Goal: Register for event/course

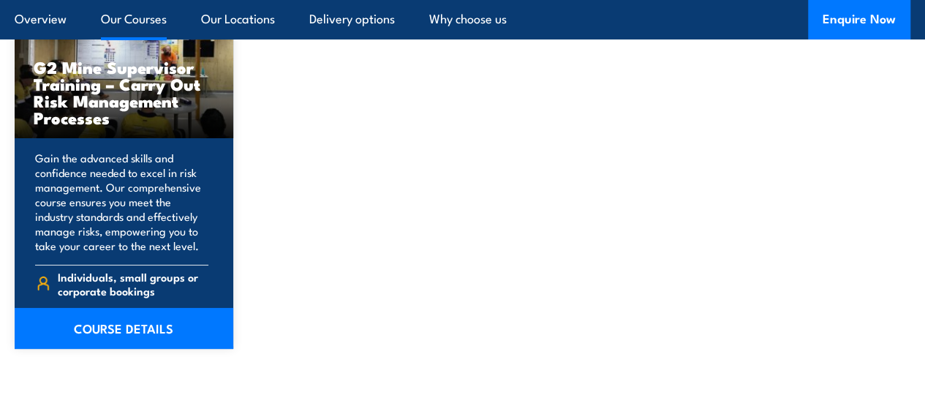
scroll to position [2706, 0]
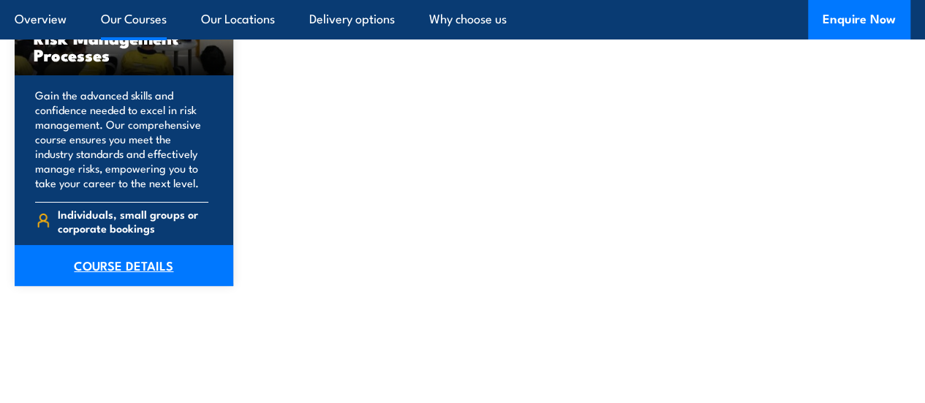
click at [128, 282] on link "COURSE DETAILS" at bounding box center [124, 265] width 219 height 41
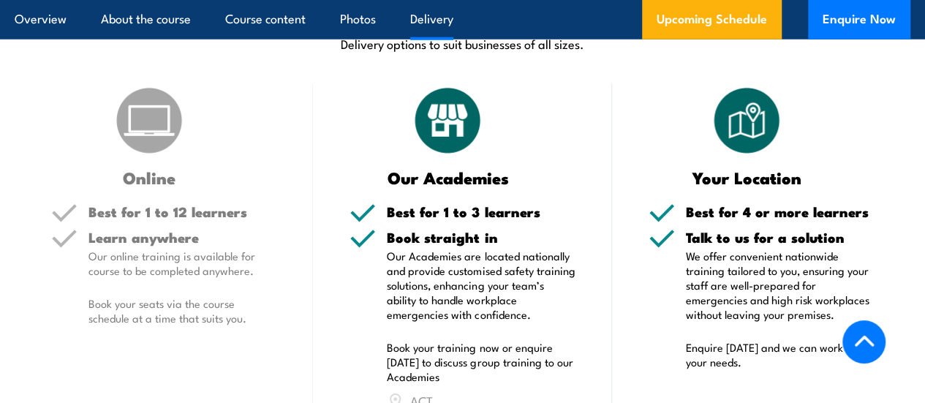
scroll to position [2487, 0]
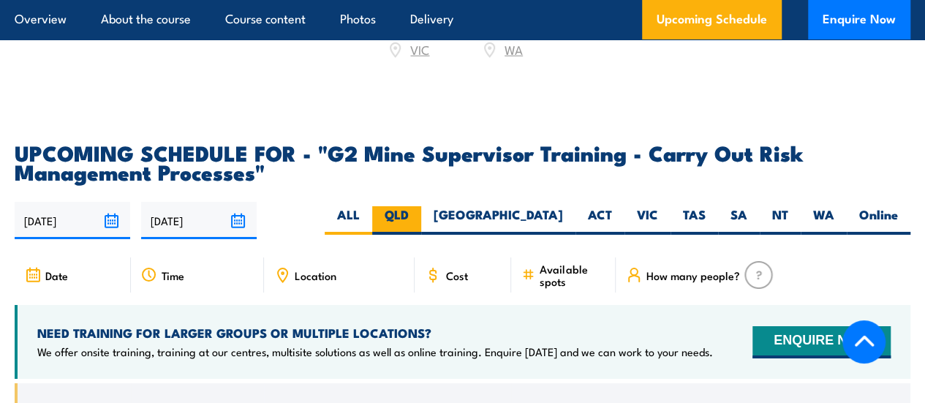
click at [421, 235] on label "QLD" at bounding box center [396, 220] width 49 height 29
click at [418, 216] on input "QLD" at bounding box center [414, 211] width 10 height 10
radio input "true"
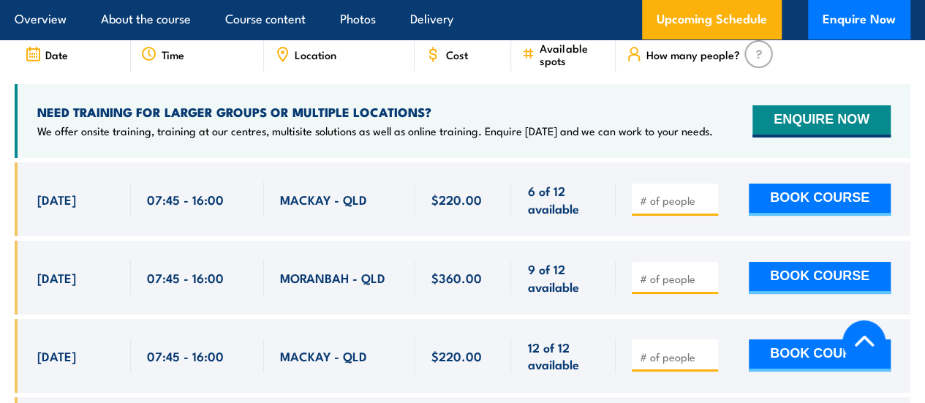
scroll to position [2852, 0]
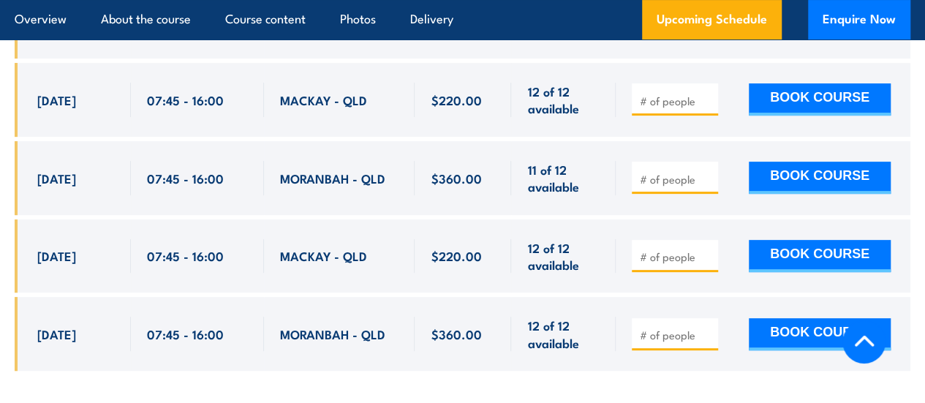
scroll to position [3110, 0]
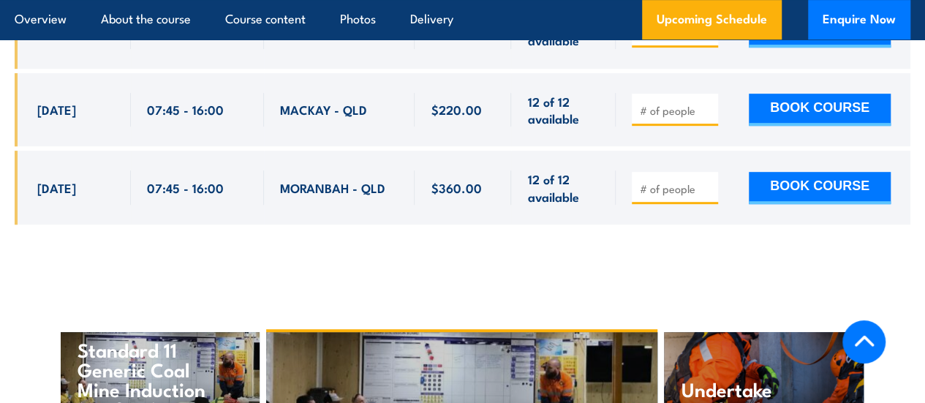
drag, startPoint x: 39, startPoint y: 131, endPoint x: 579, endPoint y: 245, distance: 551.7
click at [579, 245] on div "$220.00" at bounding box center [463, 3] width 896 height 486
copy div "6 Oct, 2025 07:45 - 16:00 MACKAY - QLD 6 of 12 available $220.00 $220.00 6 of 1…"
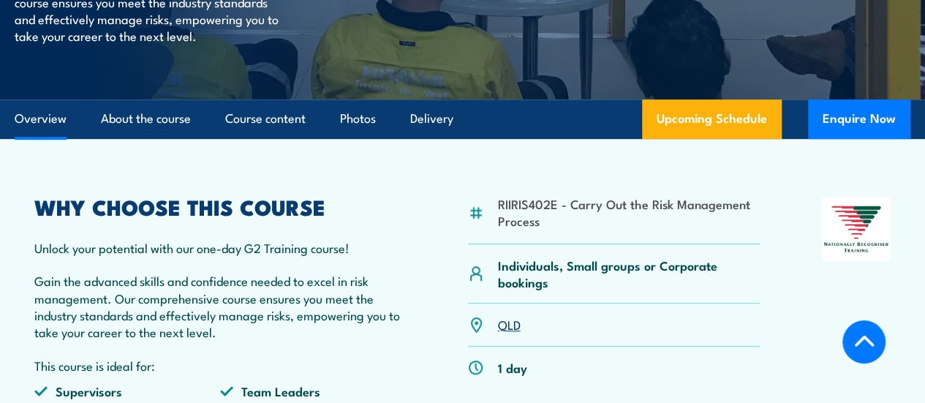
scroll to position [439, 0]
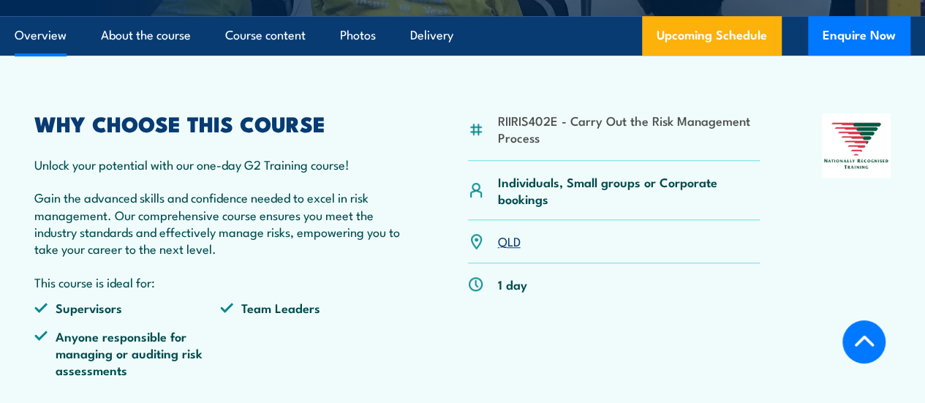
click at [496, 161] on div "RIIRIS402E - Carry Out the Risk Management Process" at bounding box center [614, 137] width 293 height 48
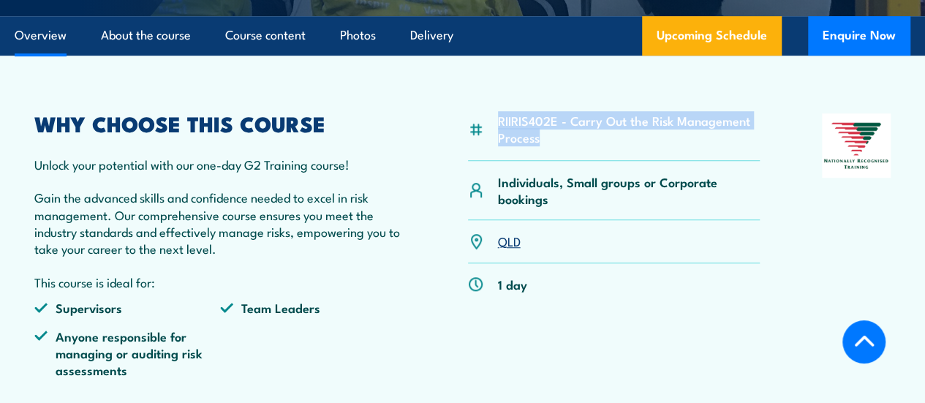
drag, startPoint x: 499, startPoint y: 184, endPoint x: 564, endPoint y: 197, distance: 66.4
click at [564, 146] on li "RIIRIS402E - Carry Out the Risk Management Process" at bounding box center [629, 129] width 263 height 34
copy li "RIIRIS402E - Carry Out the Risk Management Process"
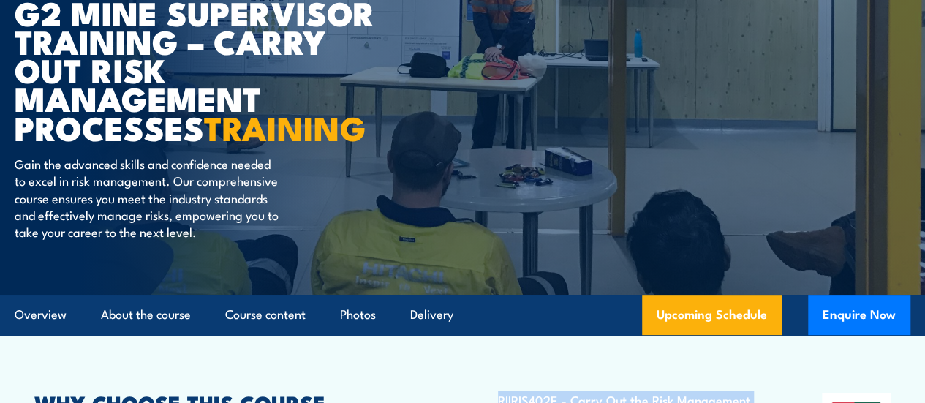
scroll to position [0, 0]
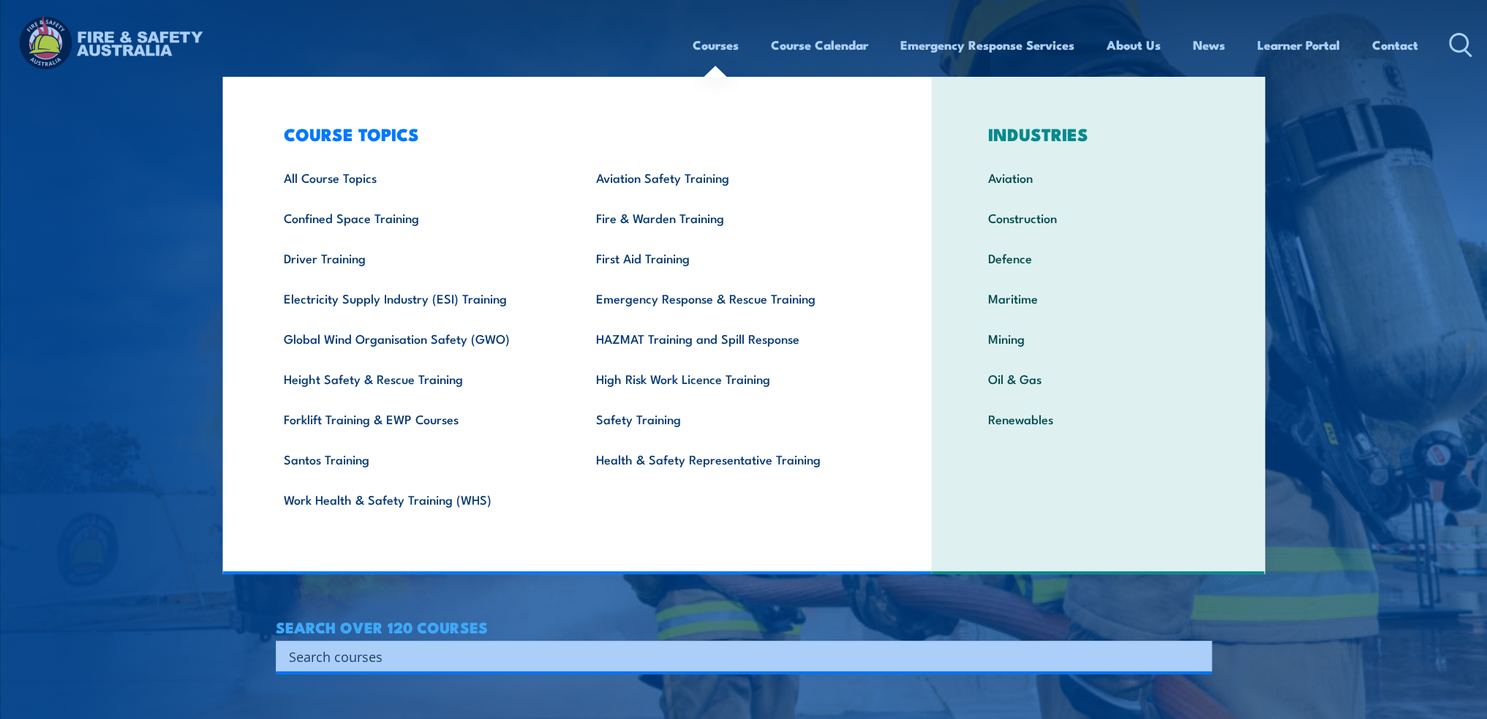
click at [712, 40] on link "Courses" at bounding box center [716, 45] width 46 height 39
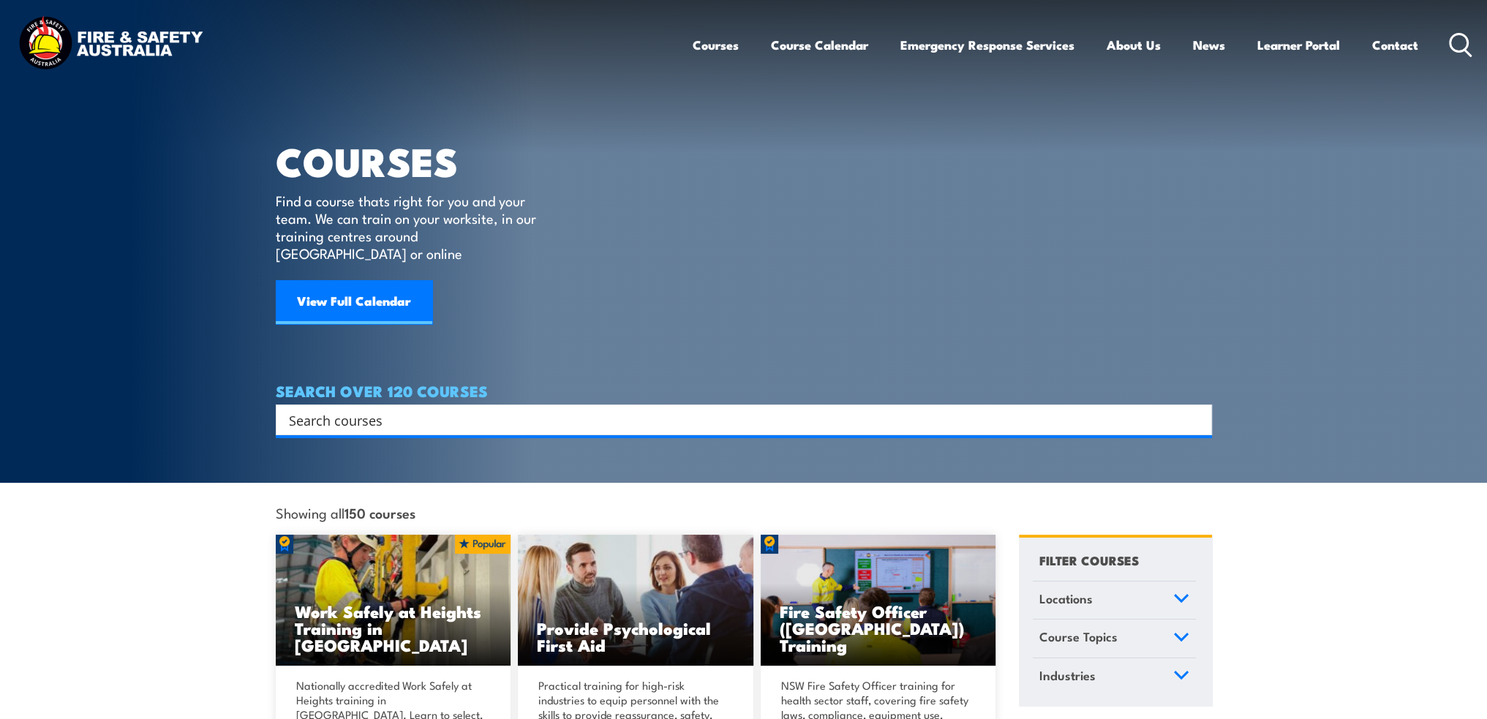
click at [620, 409] on input "Search input" at bounding box center [734, 420] width 891 height 22
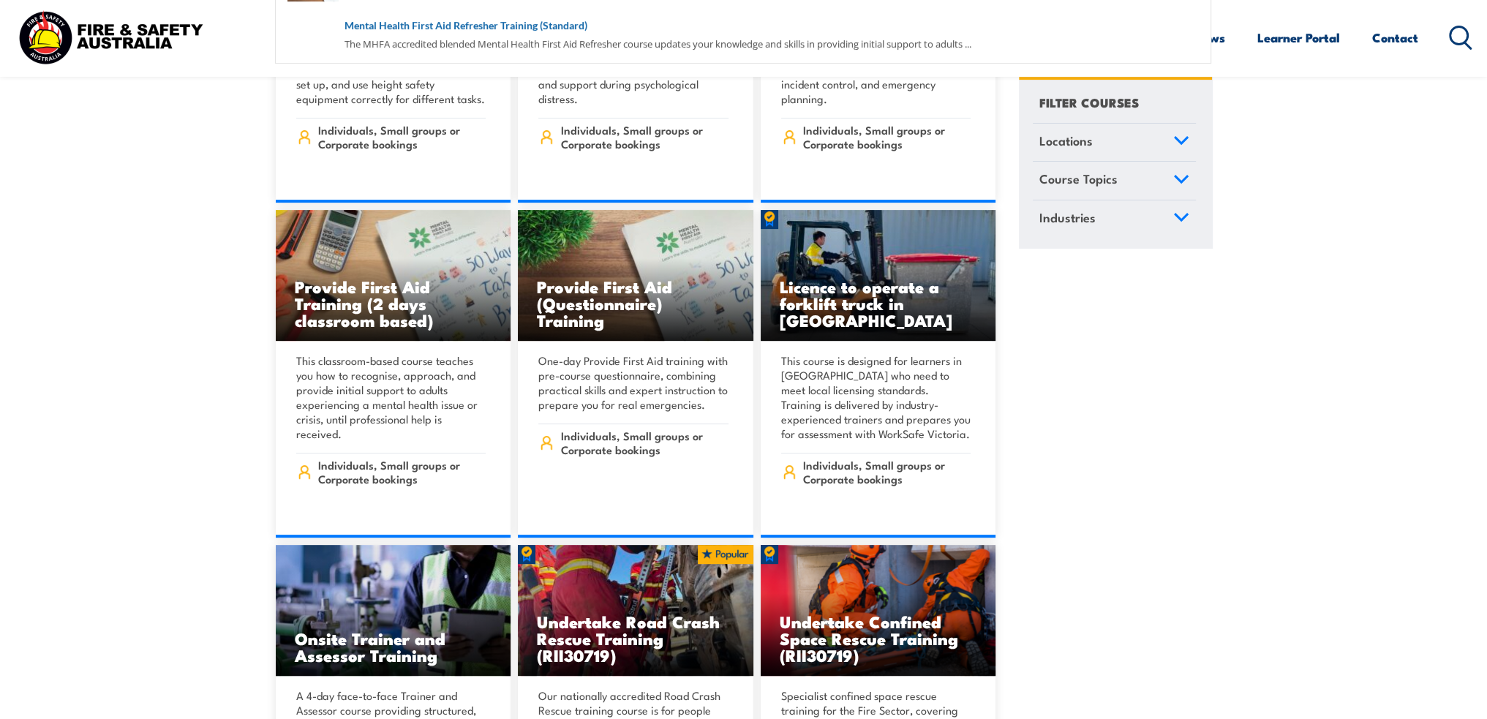
scroll to position [658, 0]
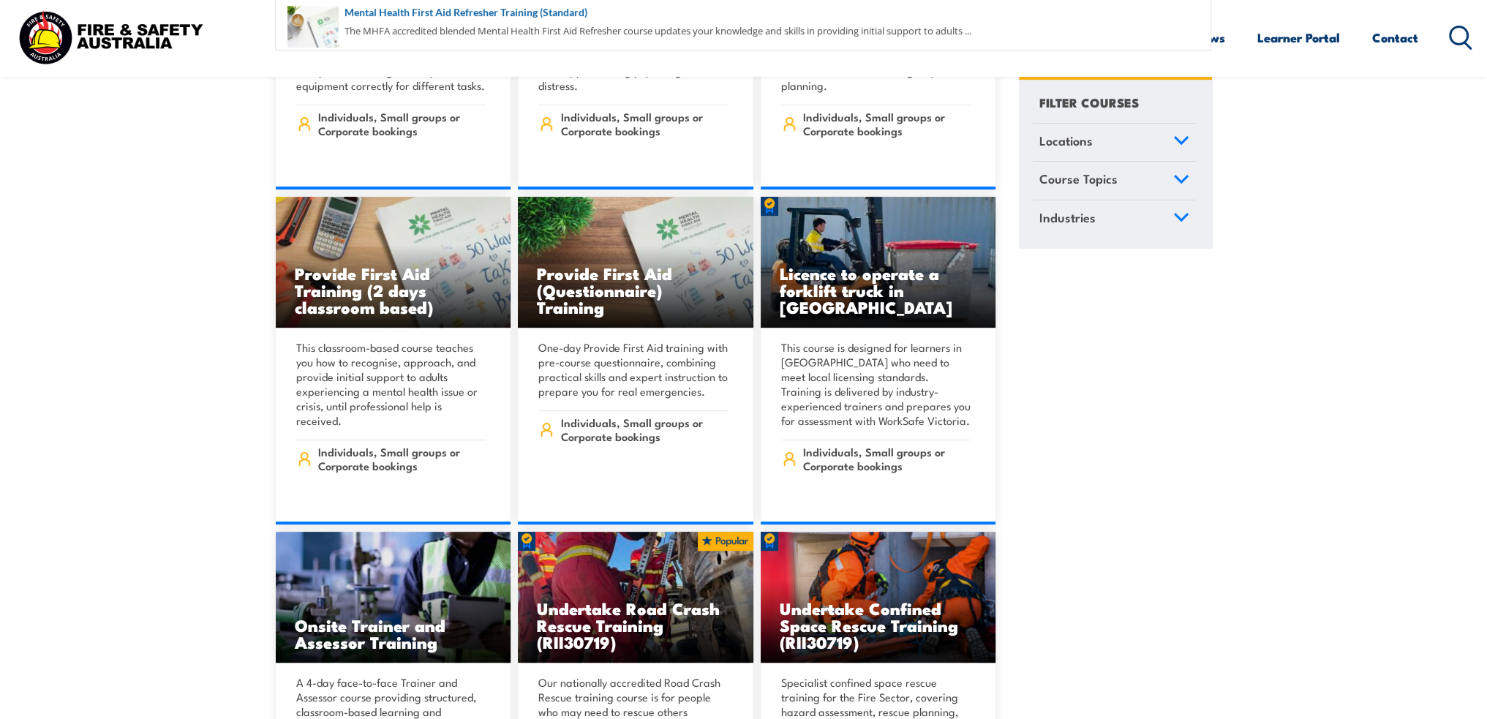
type input "first"
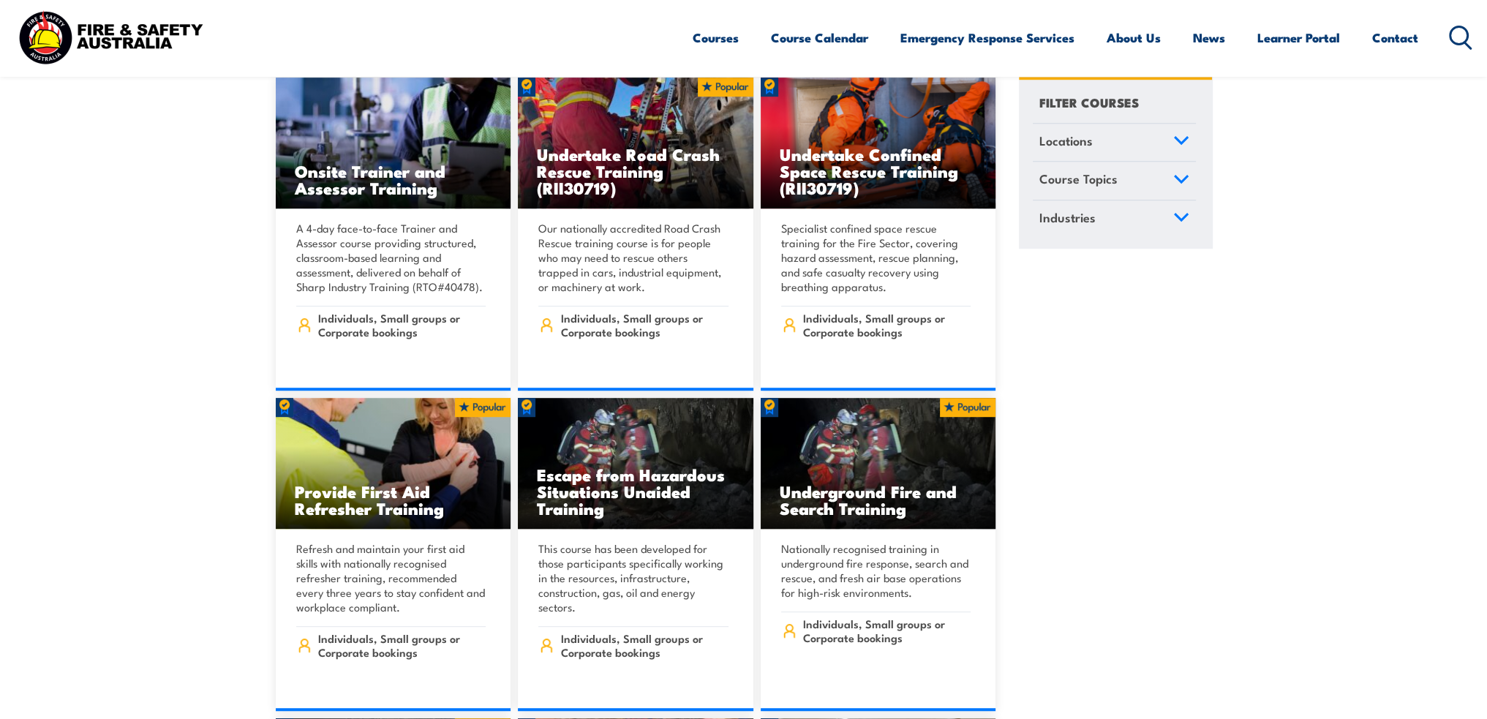
scroll to position [1170, 0]
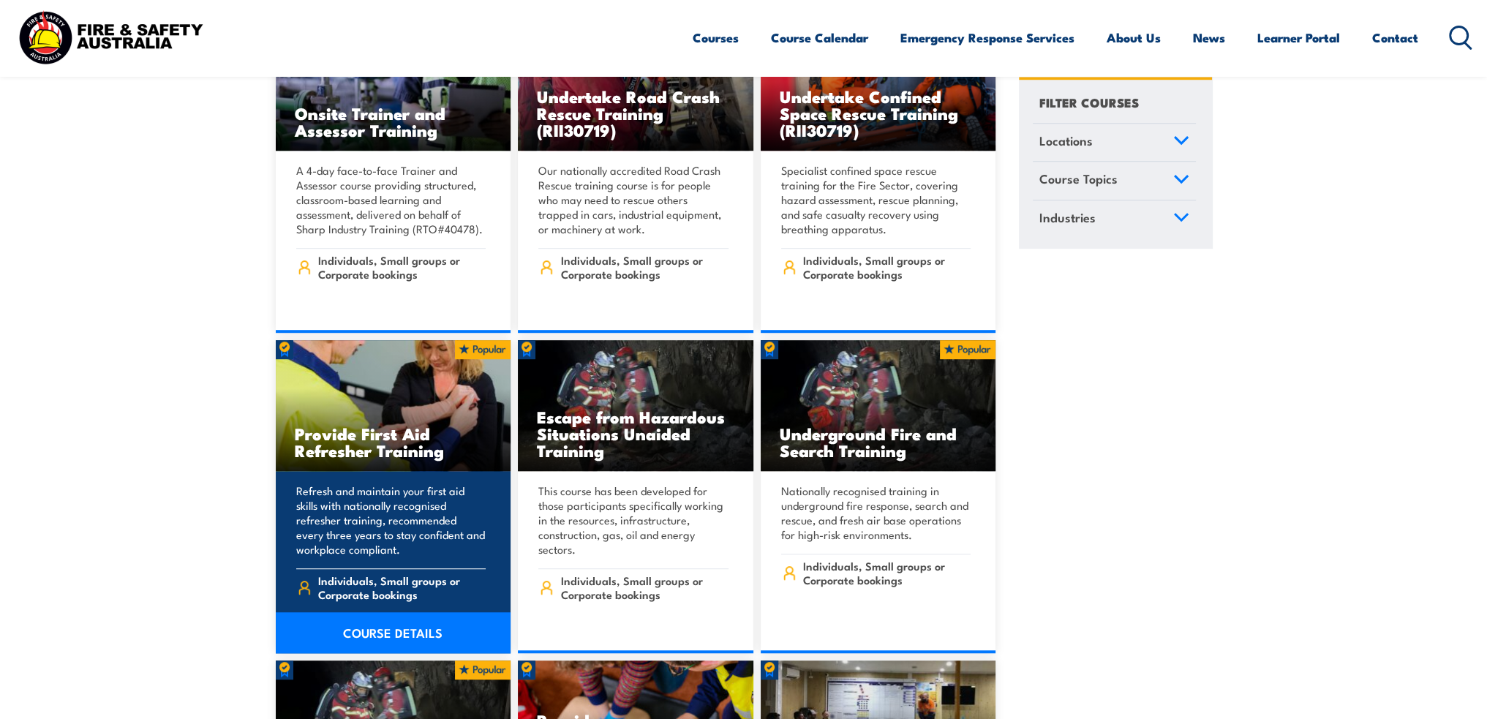
click at [410, 617] on link "COURSE DETAILS" at bounding box center [393, 632] width 235 height 41
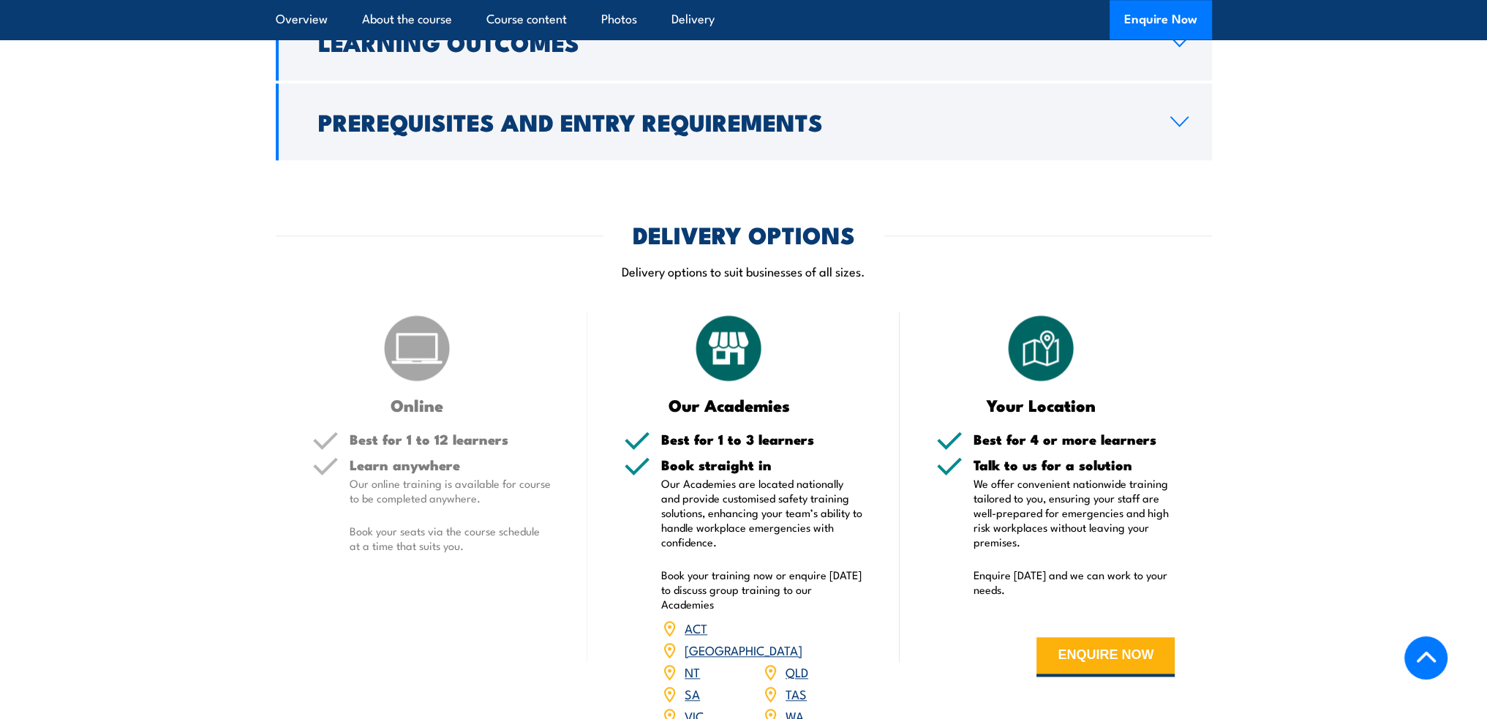
scroll to position [2633, 0]
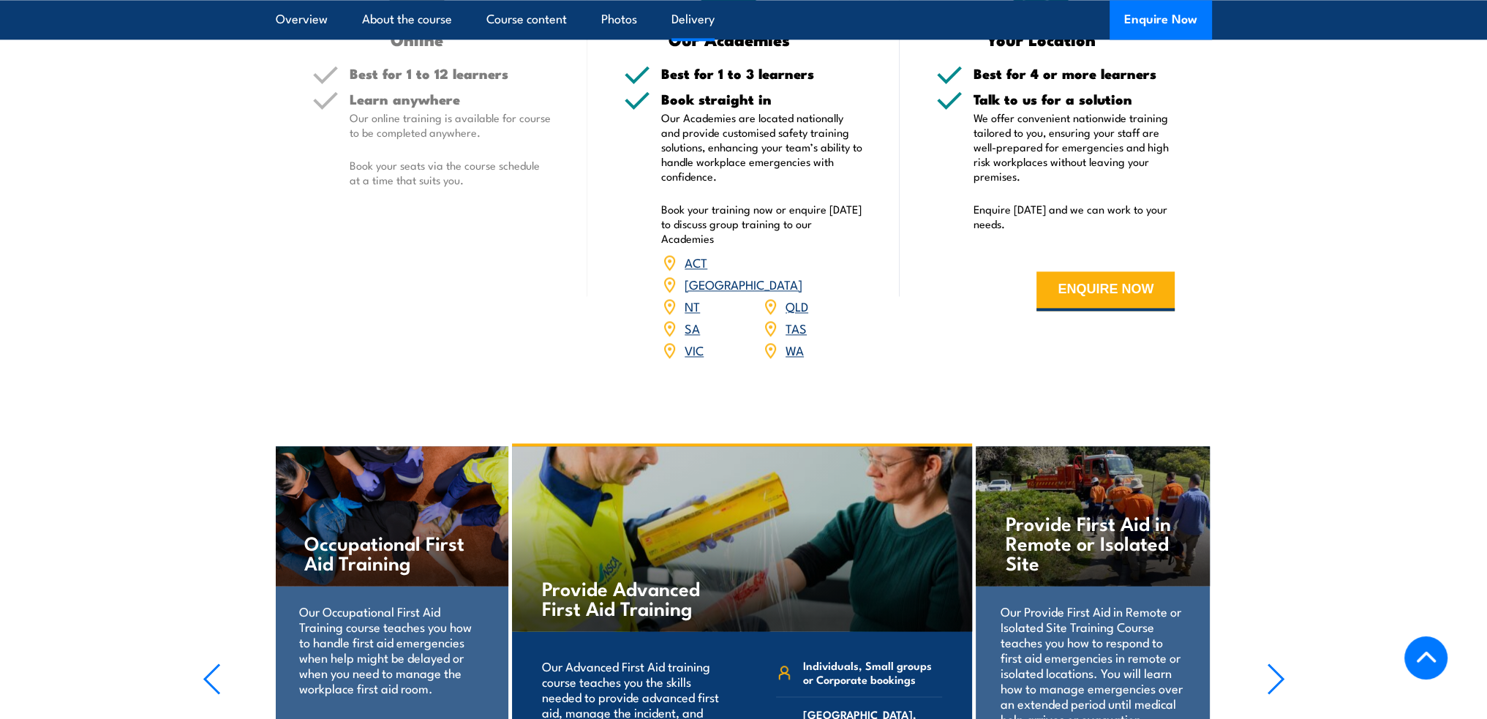
click at [795, 314] on link "QLD" at bounding box center [796, 306] width 23 height 18
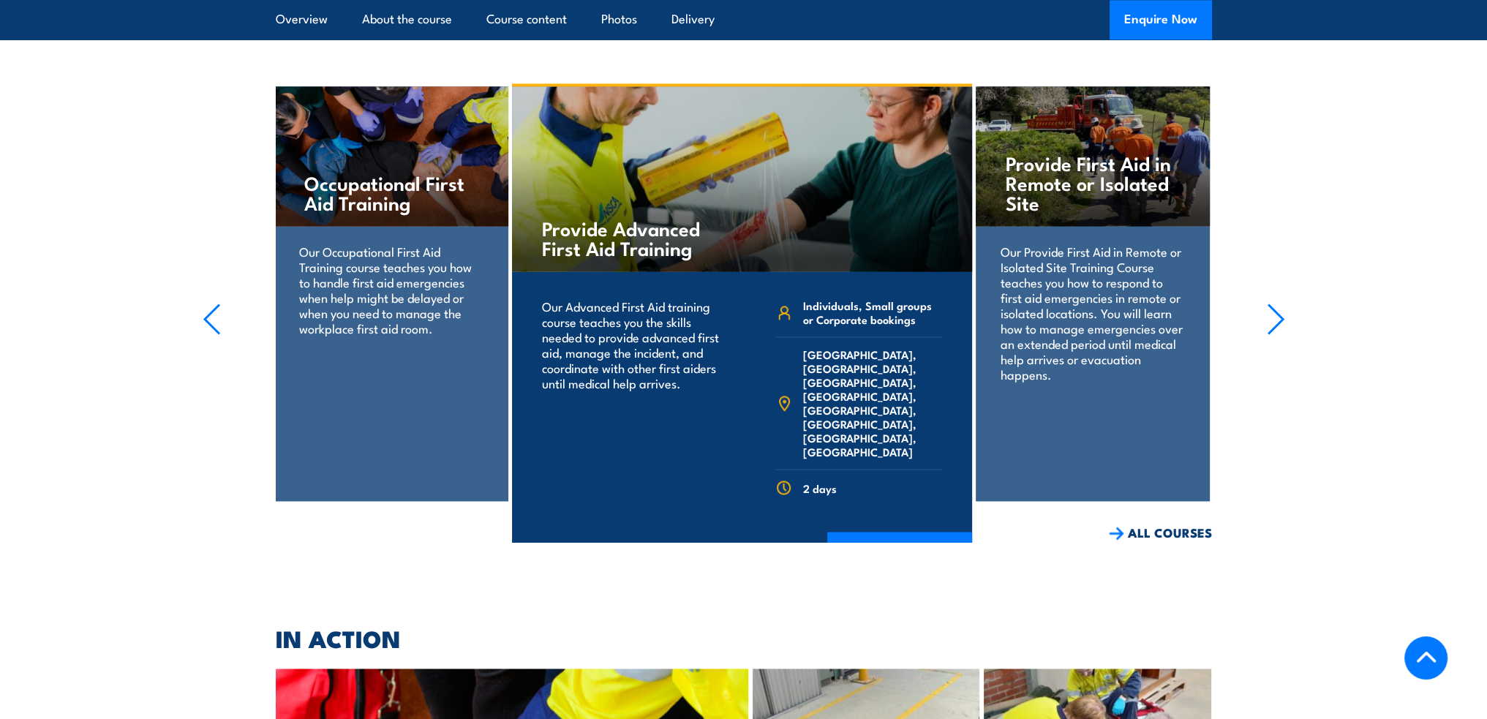
scroll to position [2852, 0]
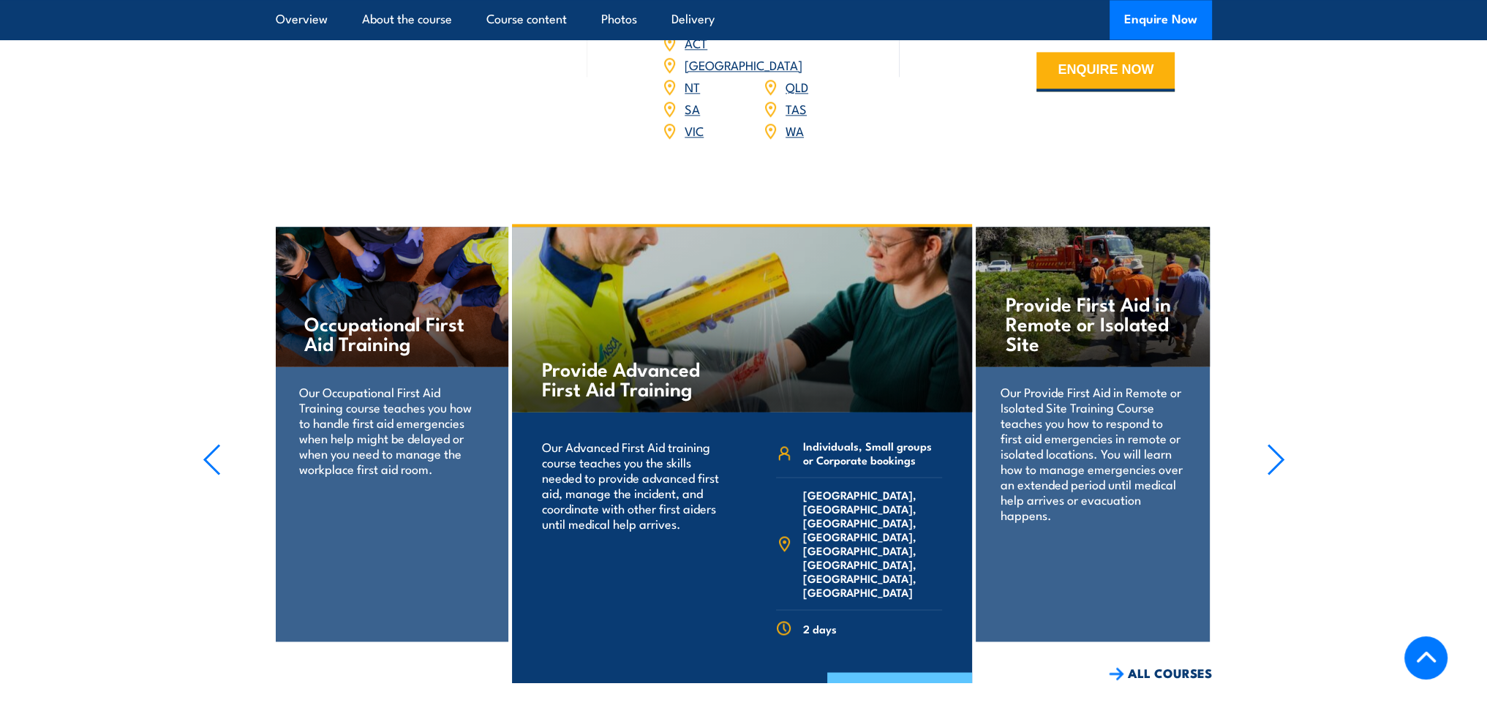
click at [902, 672] on link "COURSE DETAILS" at bounding box center [899, 691] width 145 height 38
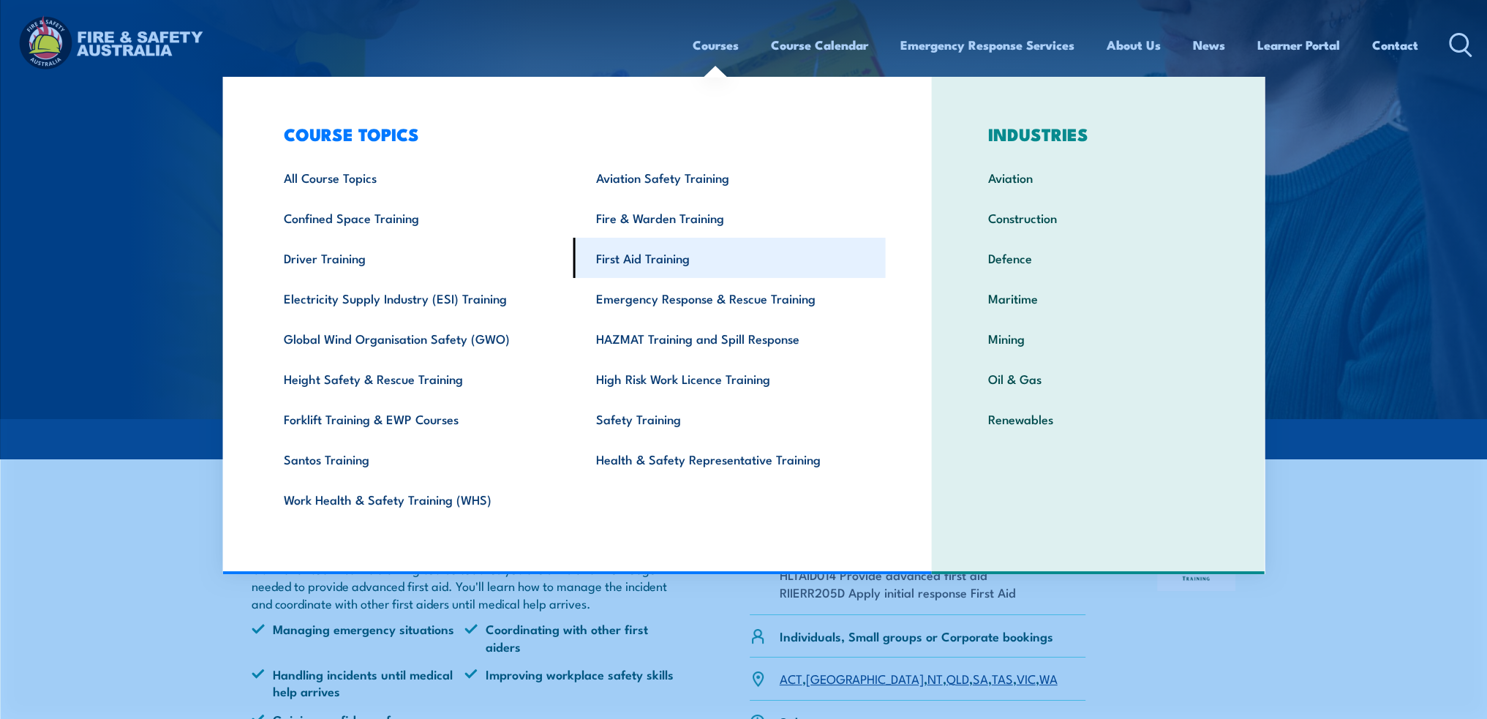
click at [626, 257] on link "First Aid Training" at bounding box center [729, 258] width 312 height 40
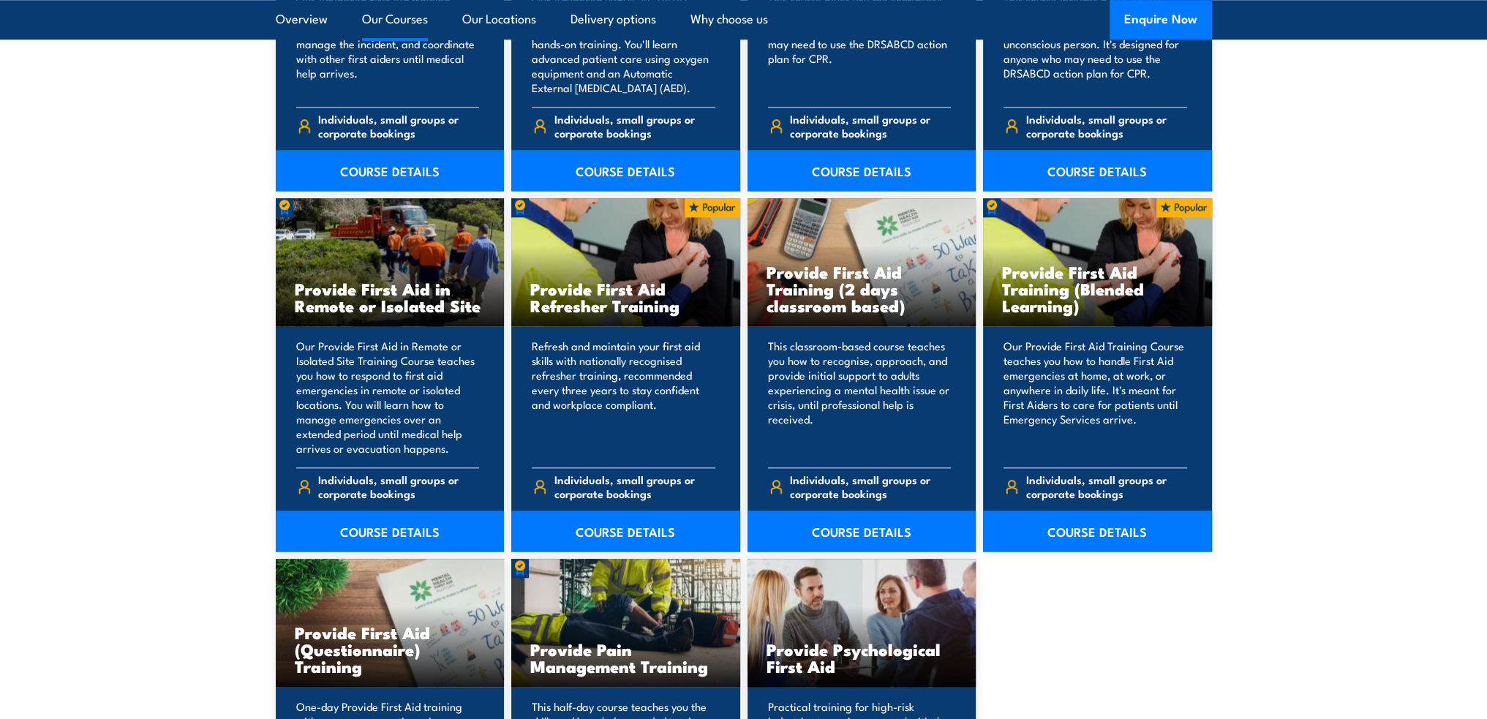
scroll to position [2121, 0]
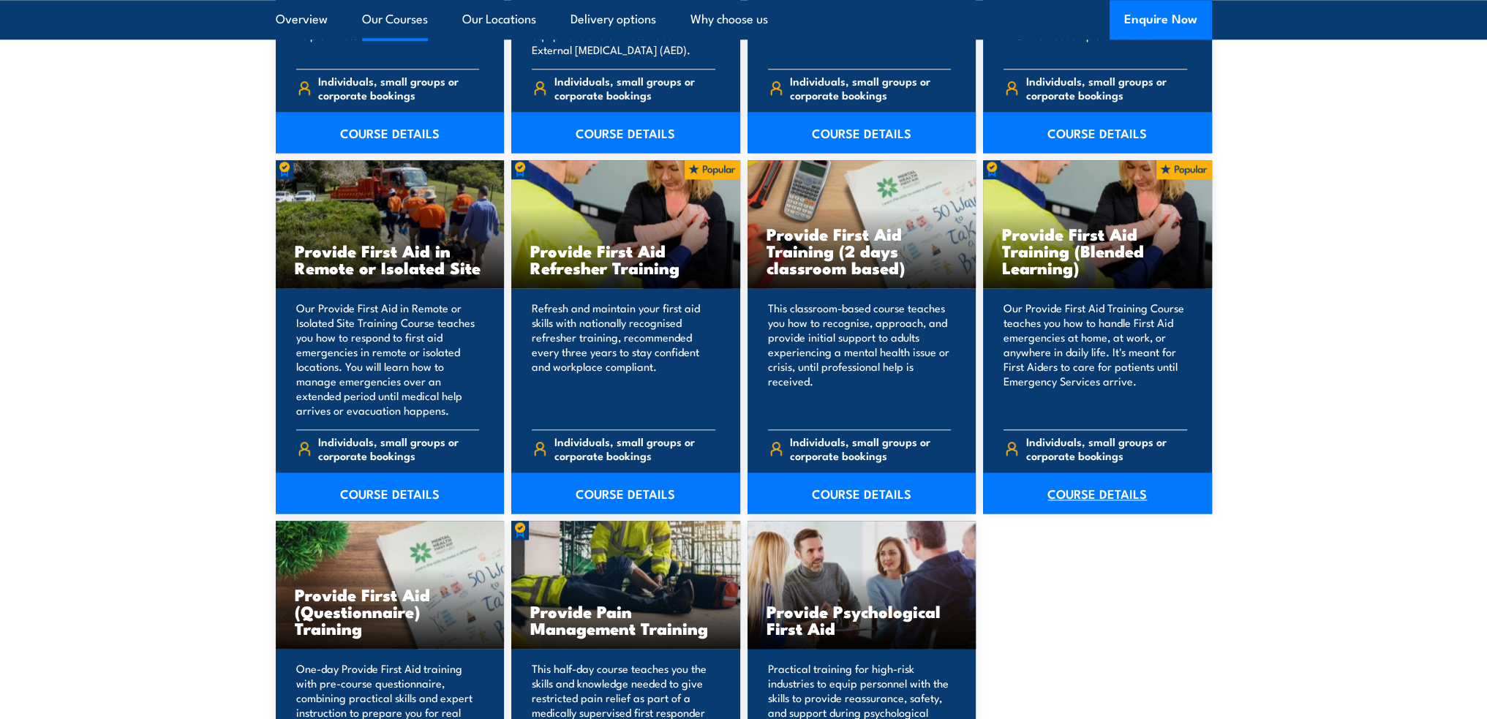
click at [1081, 497] on link "COURSE DETAILS" at bounding box center [1097, 492] width 229 height 41
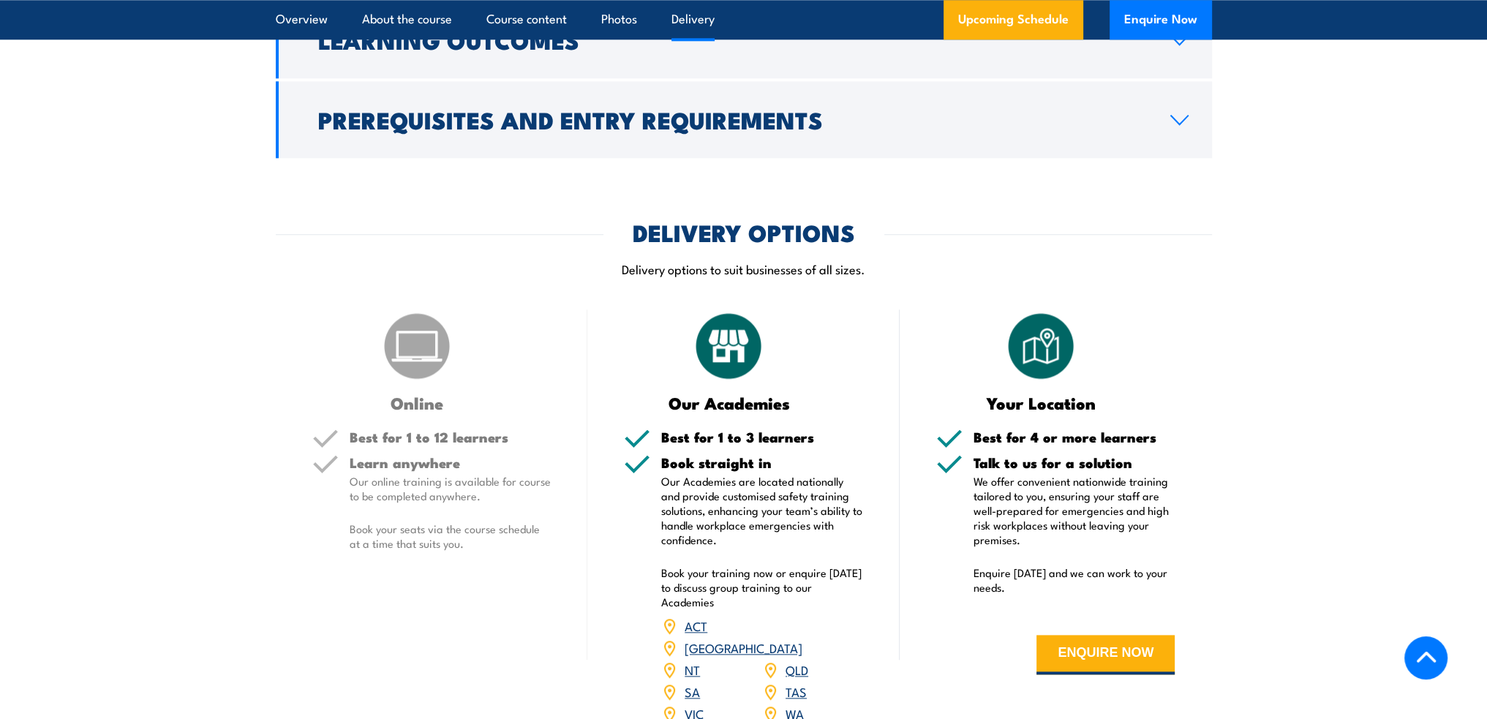
scroll to position [2267, 0]
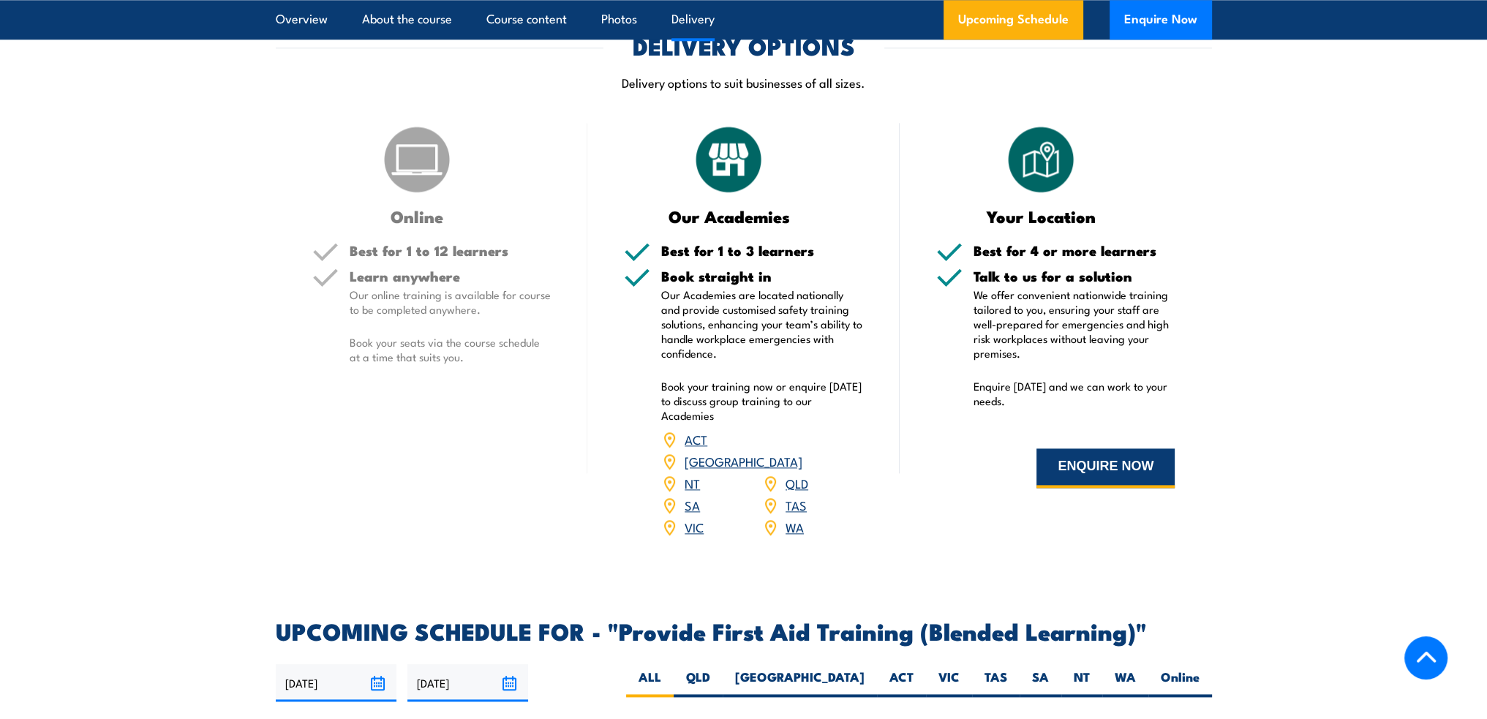
click at [1118, 488] on button "ENQUIRE NOW" at bounding box center [1105, 467] width 138 height 39
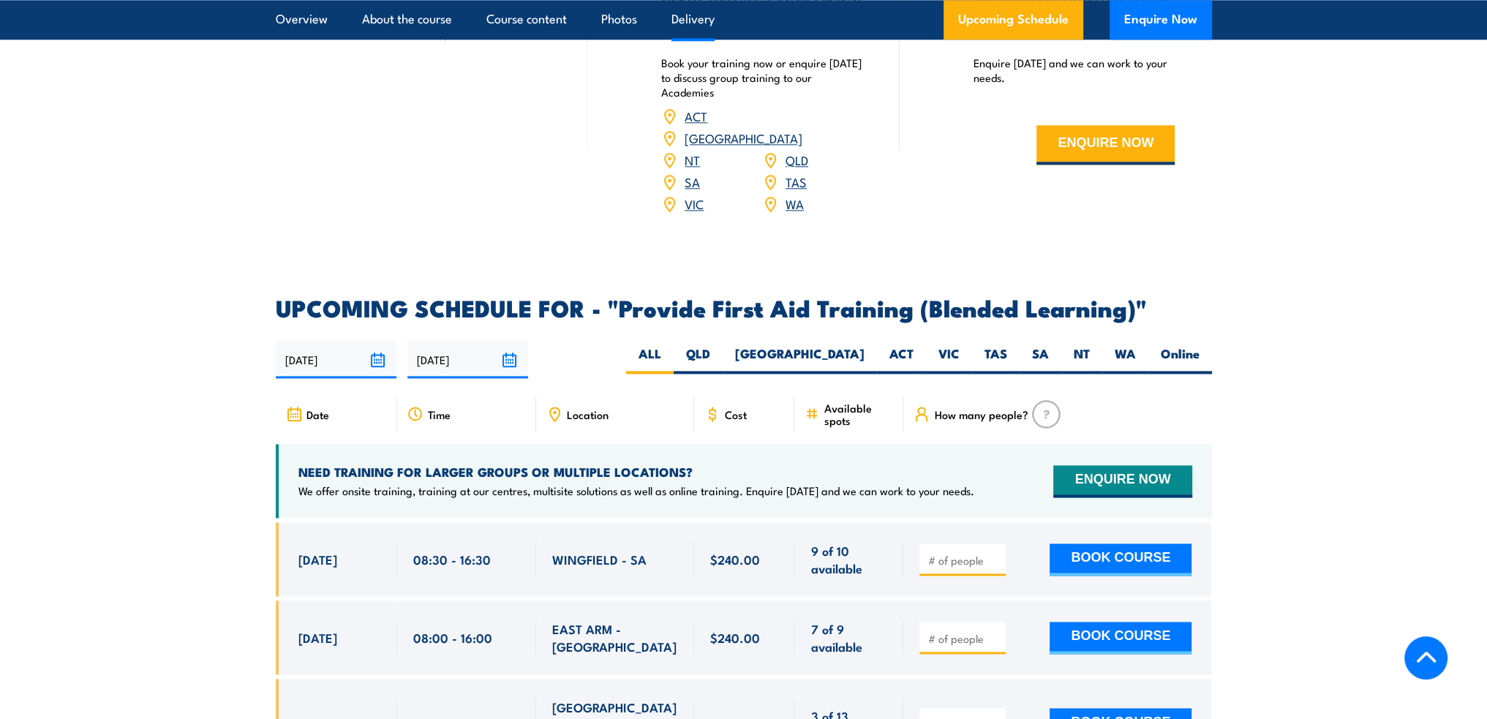
scroll to position [2633, 0]
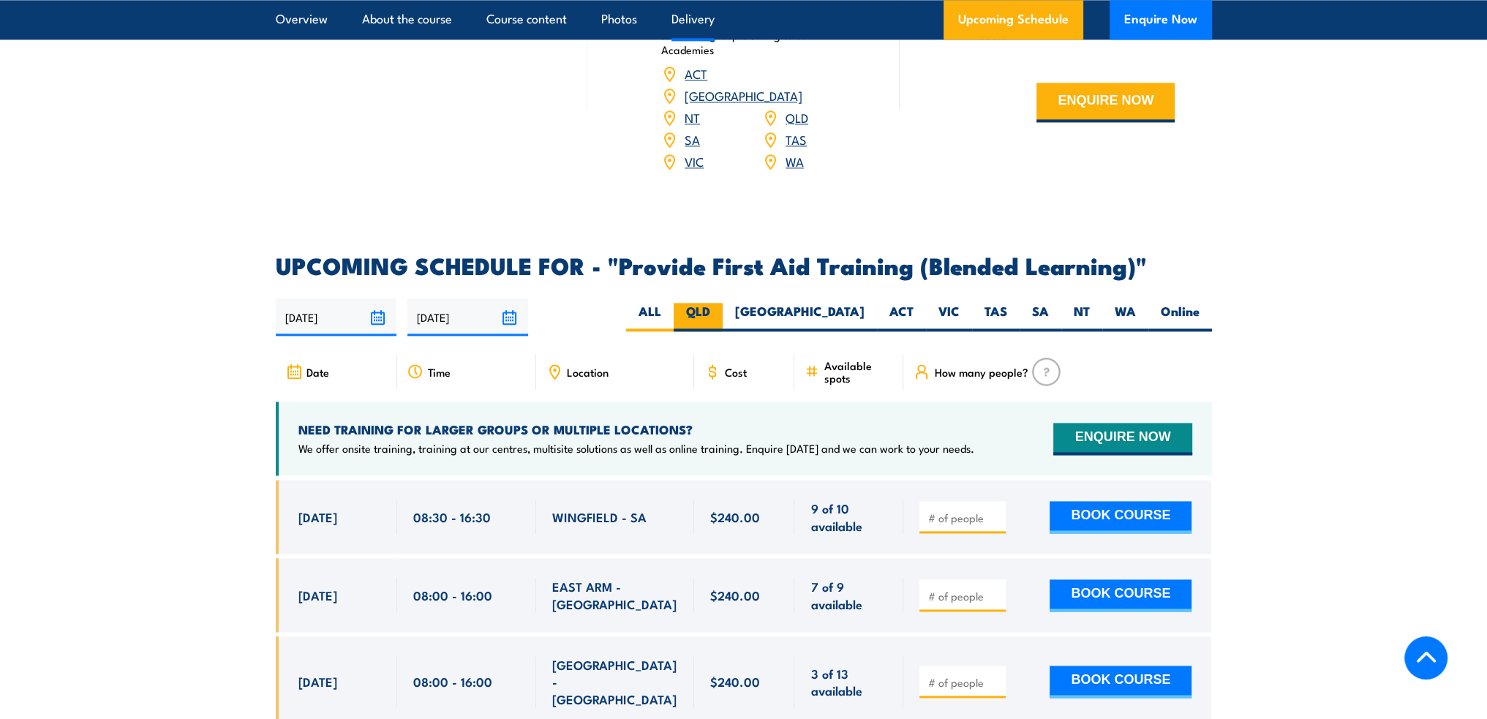
click at [723, 321] on label "QLD" at bounding box center [698, 317] width 49 height 29
click at [720, 312] on input "QLD" at bounding box center [715, 308] width 10 height 10
radio input "true"
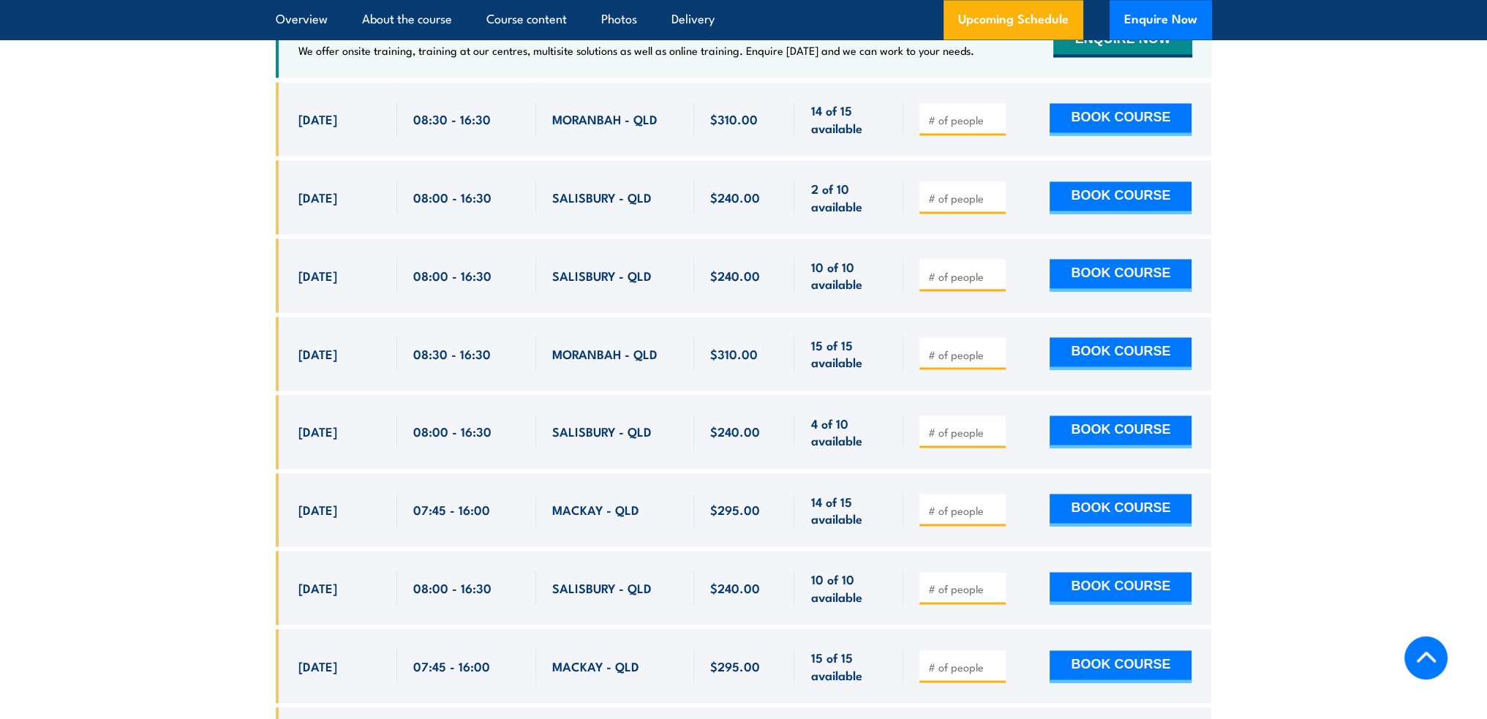
scroll to position [2925, 0]
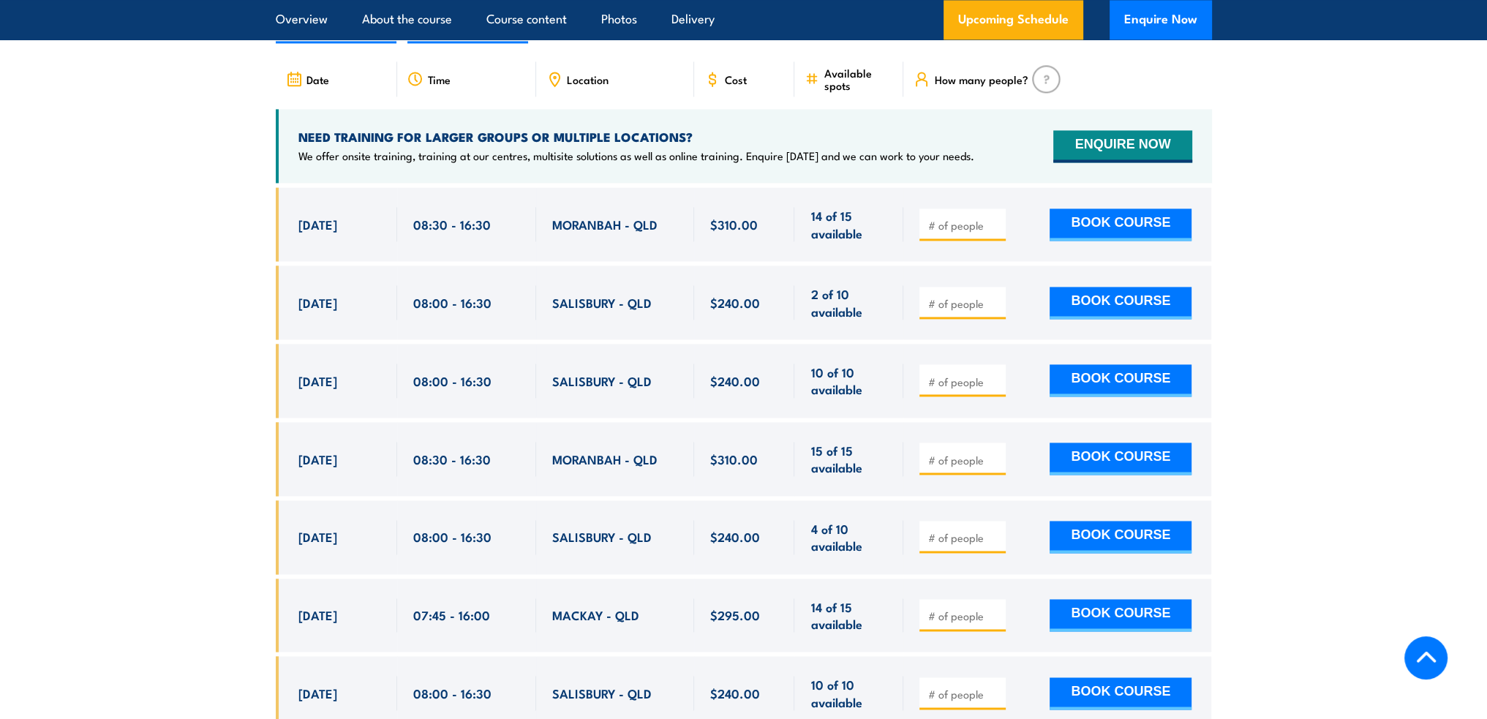
drag, startPoint x: 298, startPoint y: 235, endPoint x: 667, endPoint y: 227, distance: 368.7
click at [667, 227] on div "9 Oct, 2025, 08:30 - 08:30" at bounding box center [744, 224] width 936 height 74
copy div "9 Oct, 2025 08:30 - 16:30 MORANBAH - QLD"
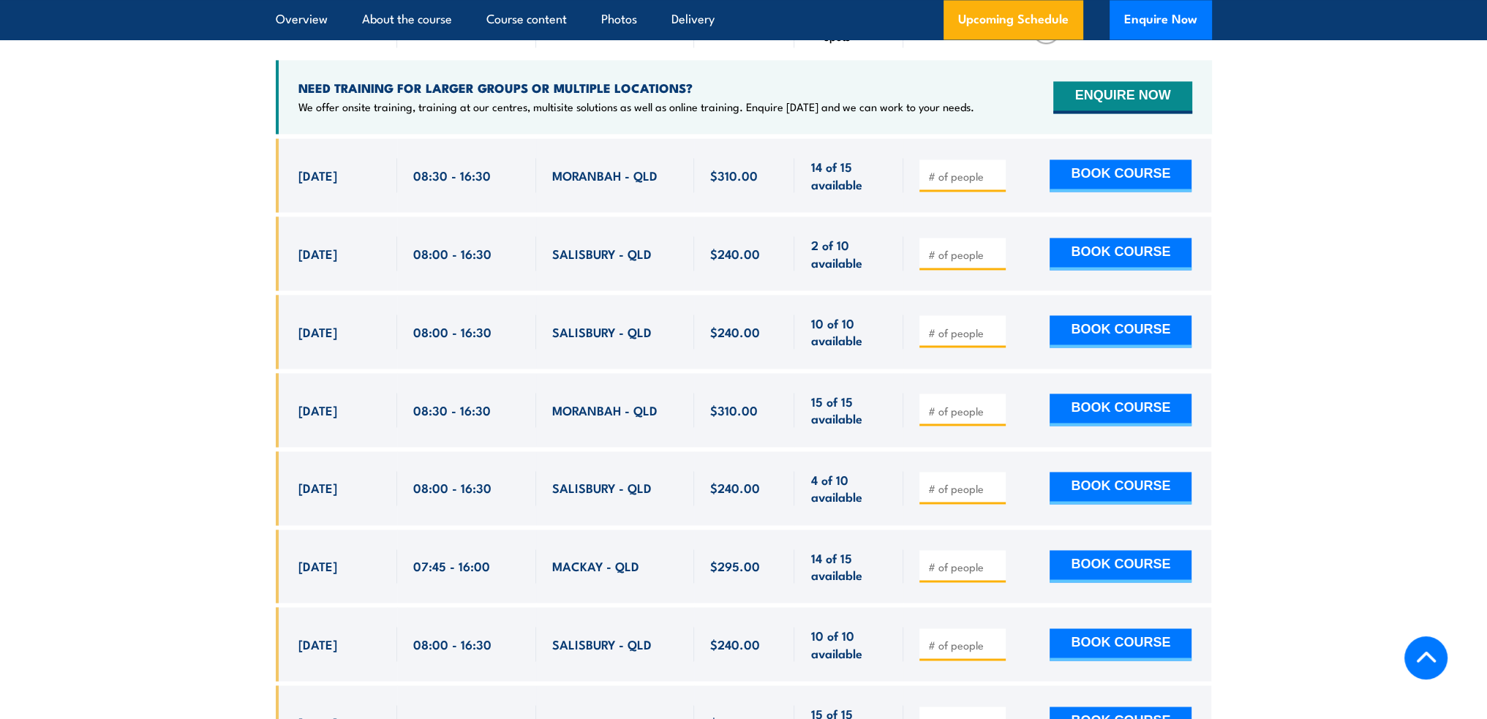
scroll to position [2999, 0]
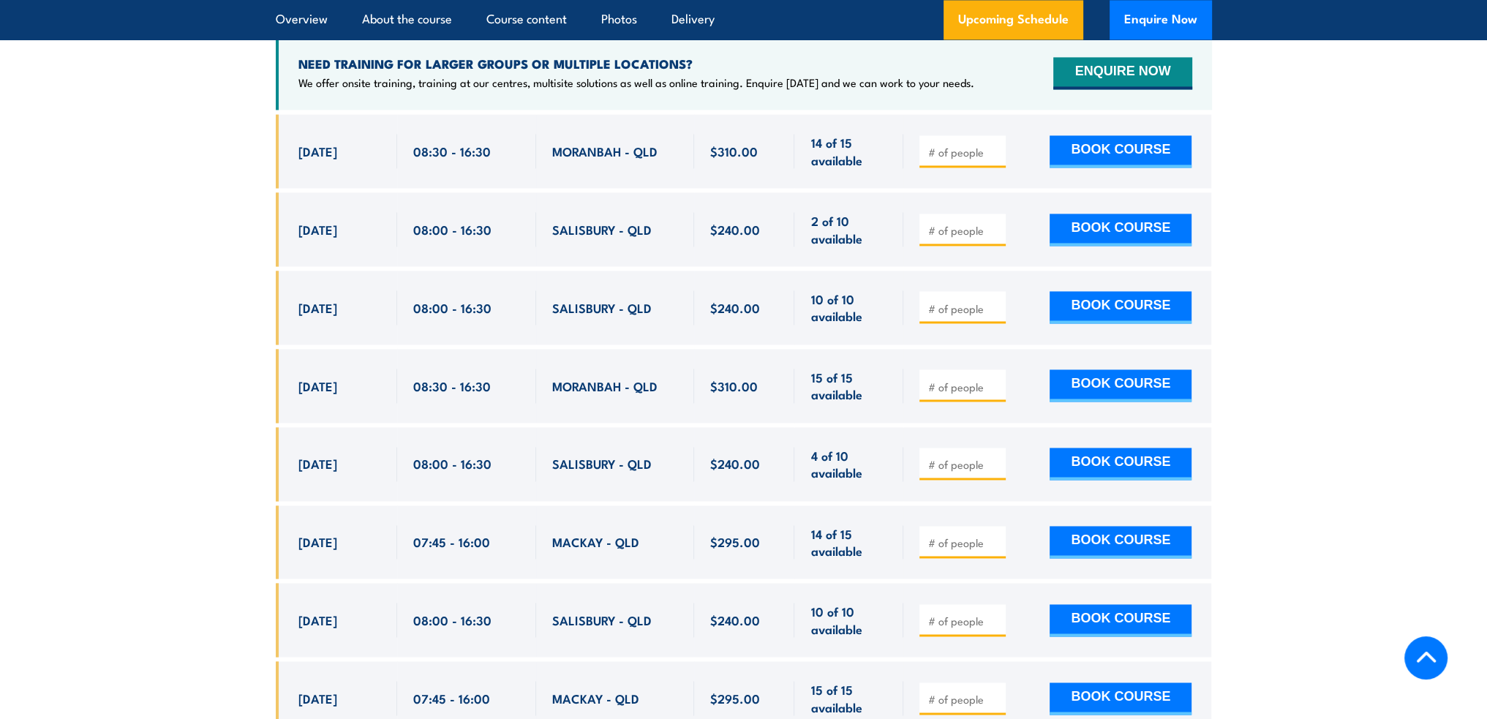
drag, startPoint x: 298, startPoint y: 398, endPoint x: 667, endPoint y: 382, distance: 369.0
click at [667, 382] on div "12 Nov, 2025, 08:30 - 08:30" at bounding box center [744, 386] width 936 height 74
copy div "12 Nov, 2025 08:30 - 16:30 MORANBAH - QLD"
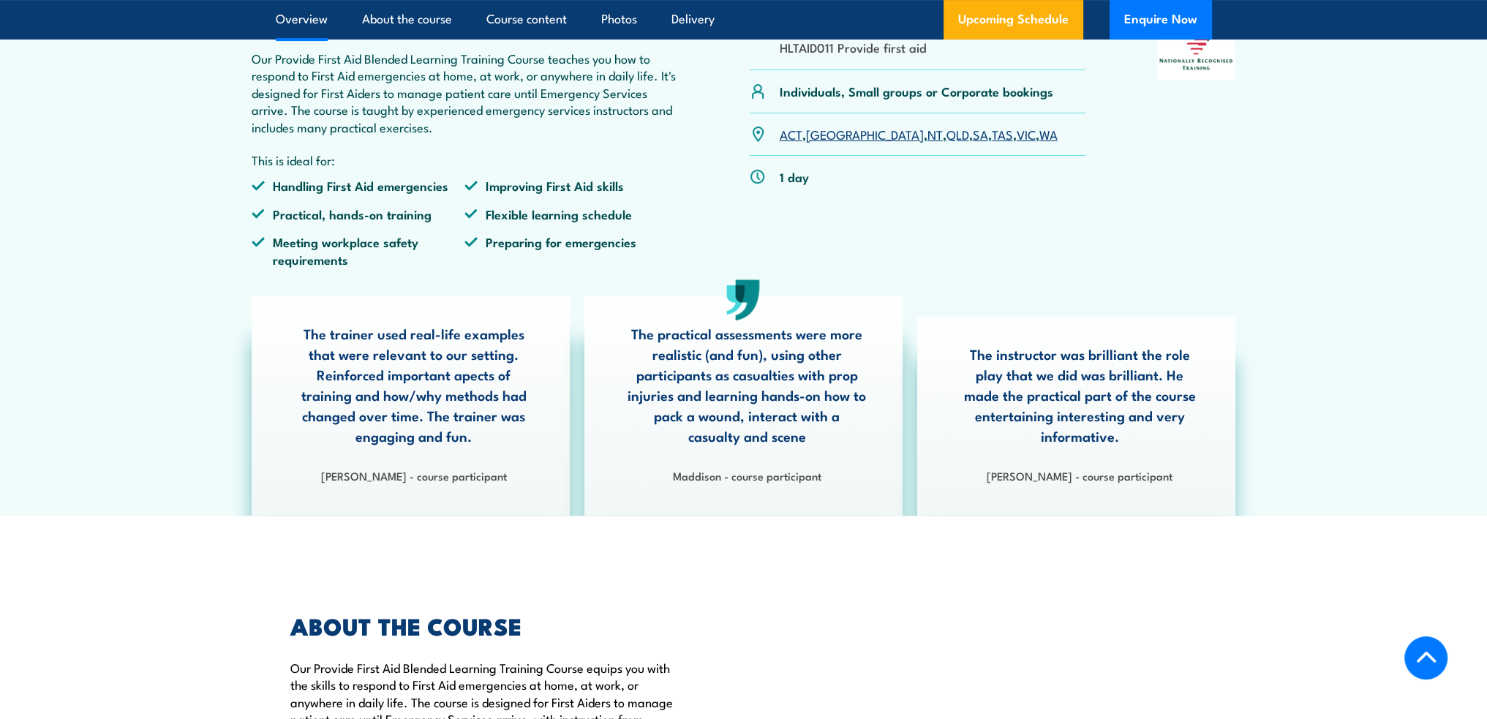
scroll to position [0, 0]
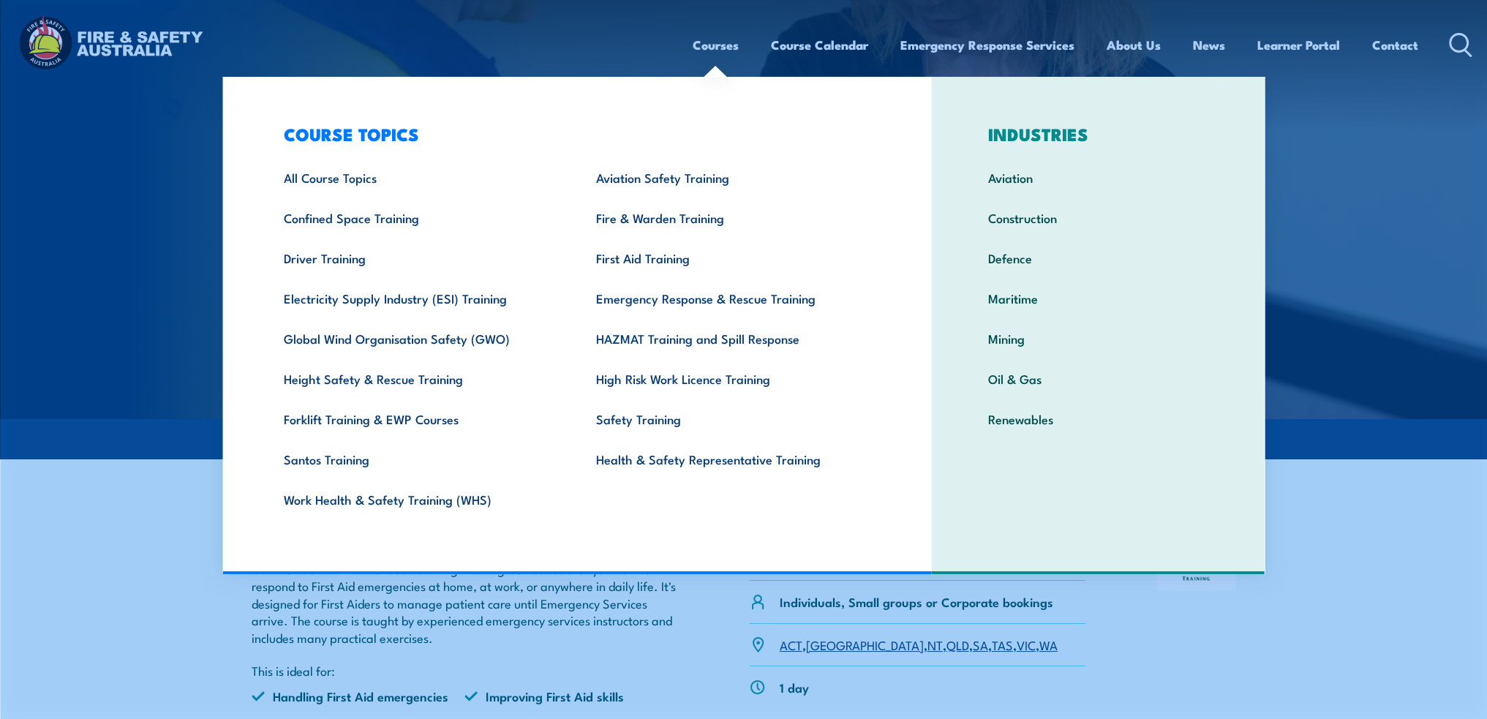
click at [729, 40] on link "Courses" at bounding box center [716, 45] width 46 height 39
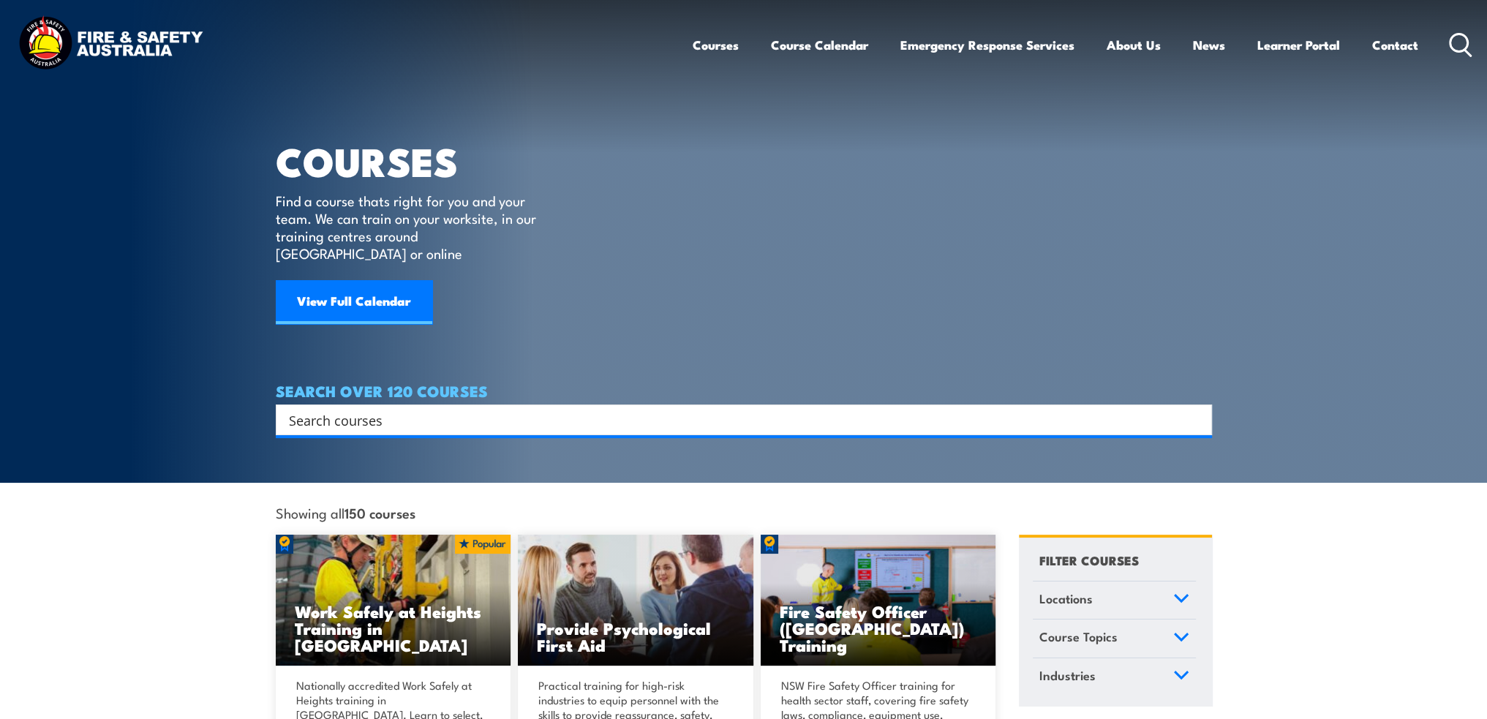
click at [516, 409] on input "Search input" at bounding box center [734, 420] width 891 height 22
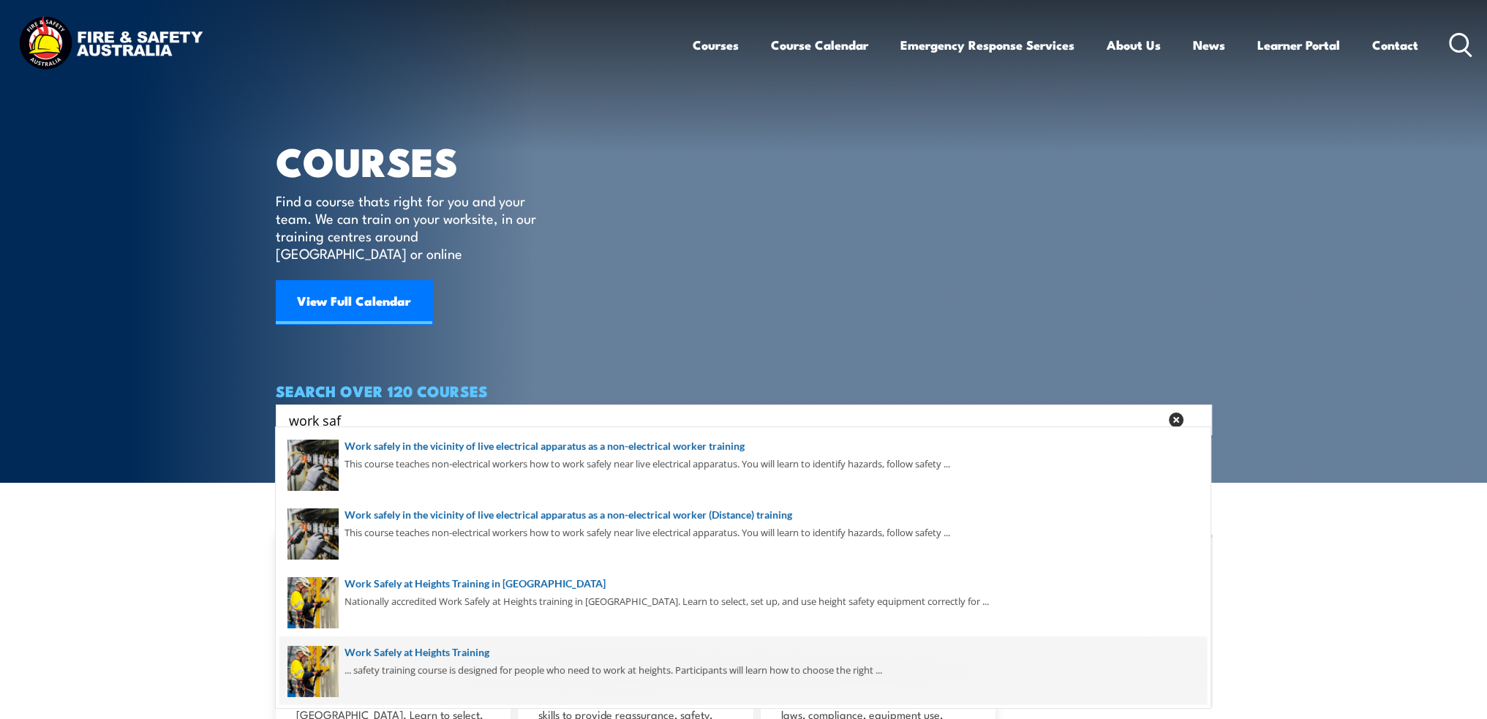
type input "work saf"
click at [472, 657] on span at bounding box center [742, 670] width 927 height 69
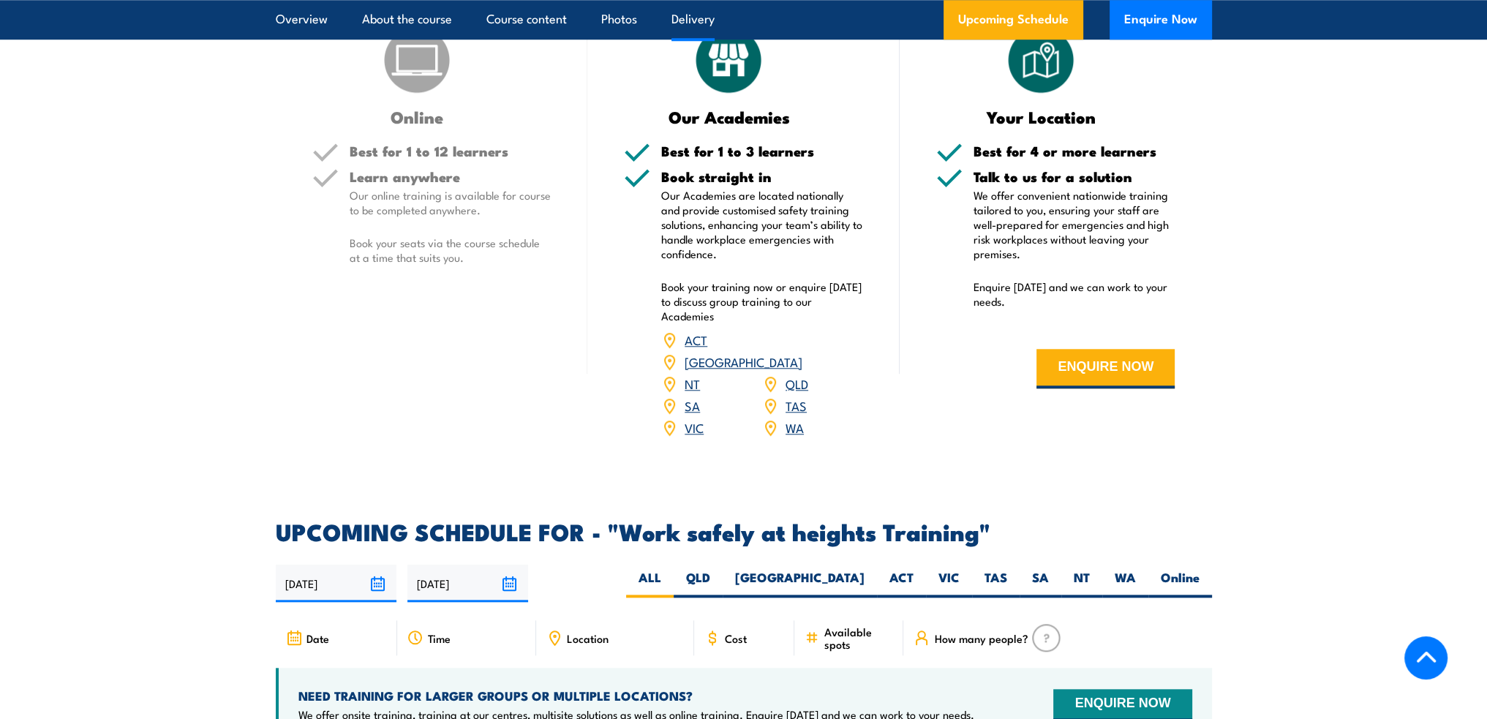
scroll to position [2267, 0]
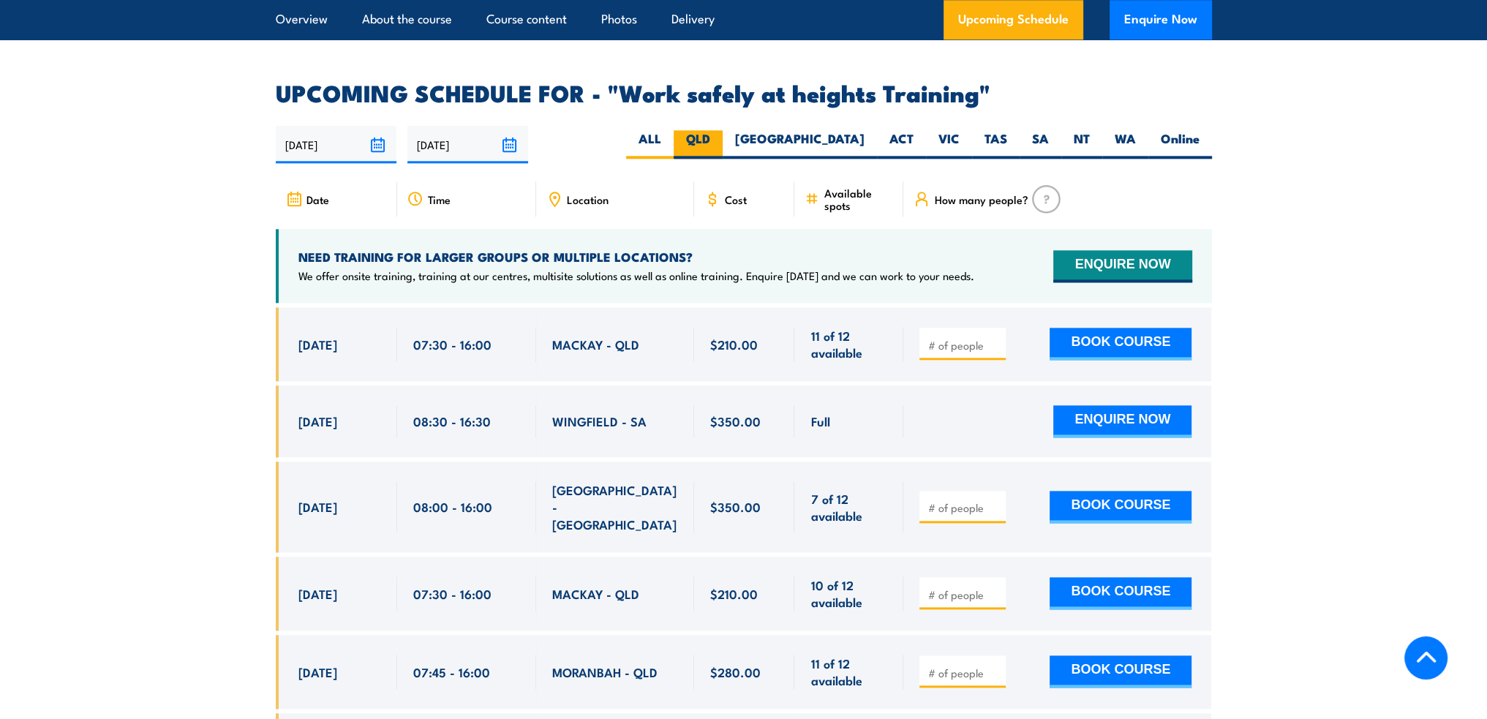
click at [723, 130] on label "QLD" at bounding box center [698, 144] width 49 height 29
click at [720, 130] on input "QLD" at bounding box center [715, 135] width 10 height 10
radio input "true"
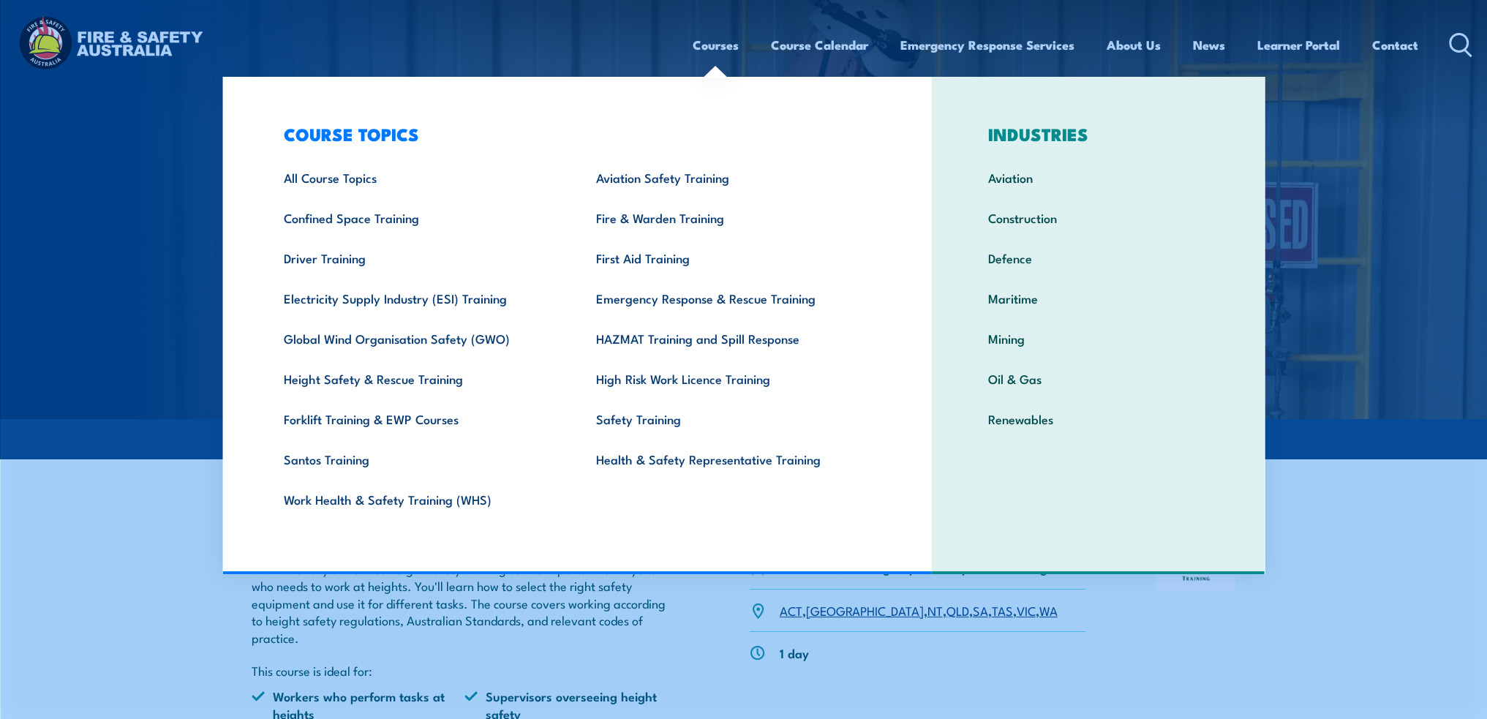
click at [717, 48] on link "Courses" at bounding box center [716, 45] width 46 height 39
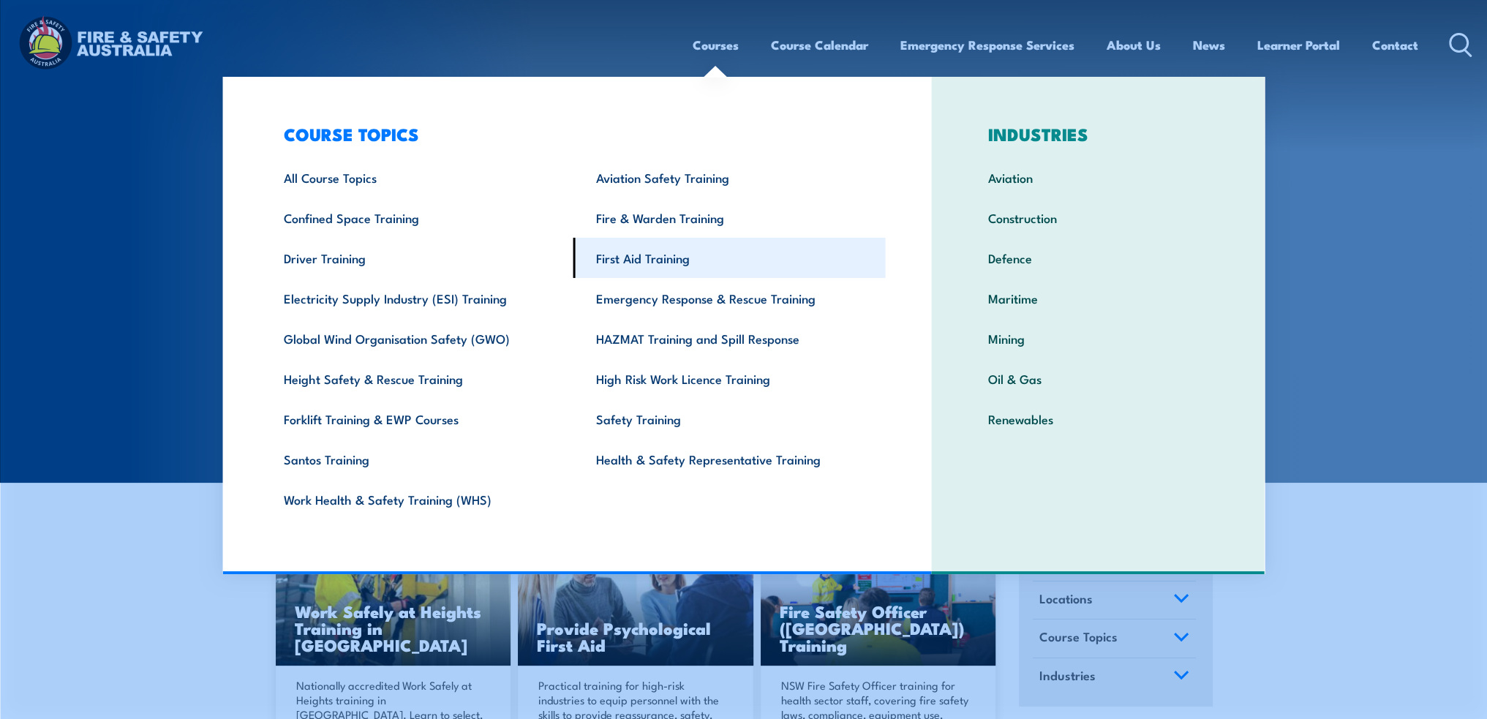
click at [628, 257] on link "First Aid Training" at bounding box center [729, 258] width 312 height 40
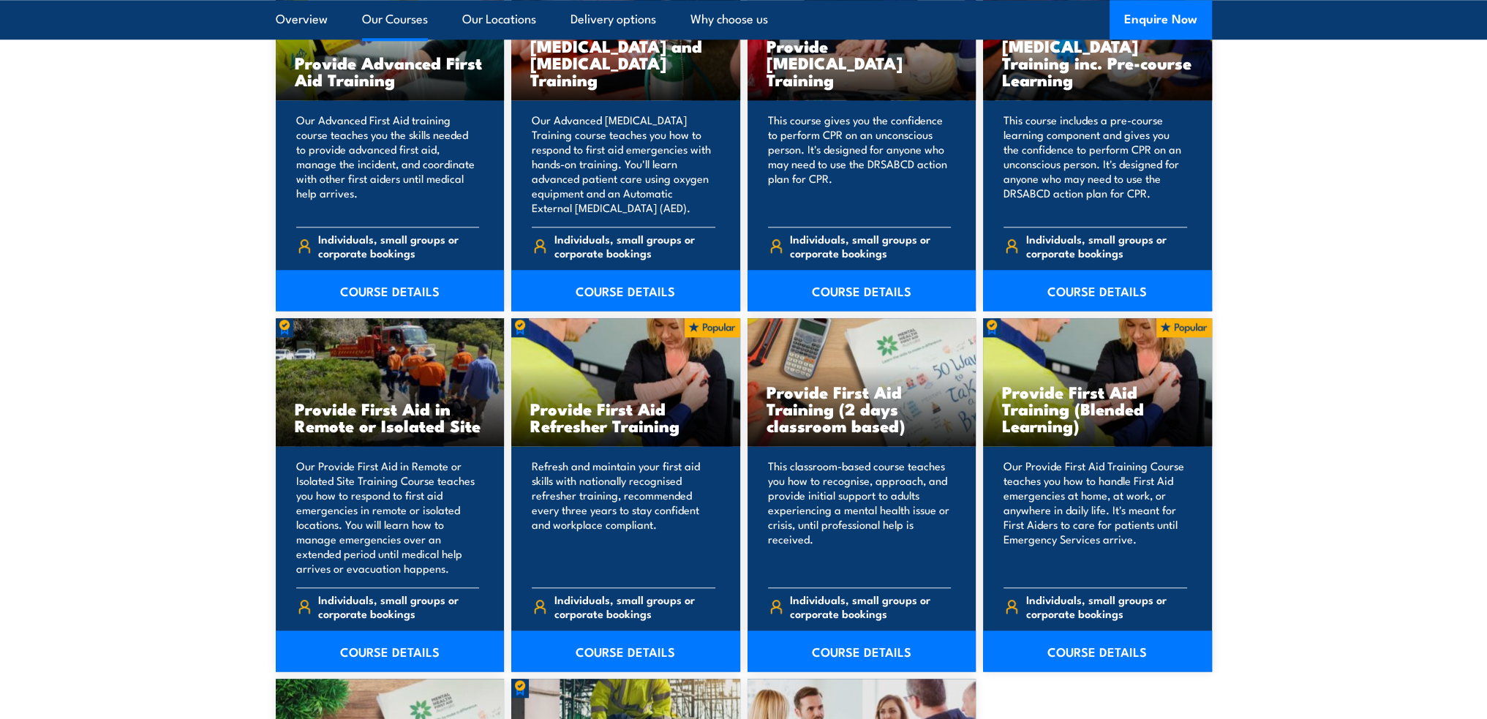
scroll to position [2194, 0]
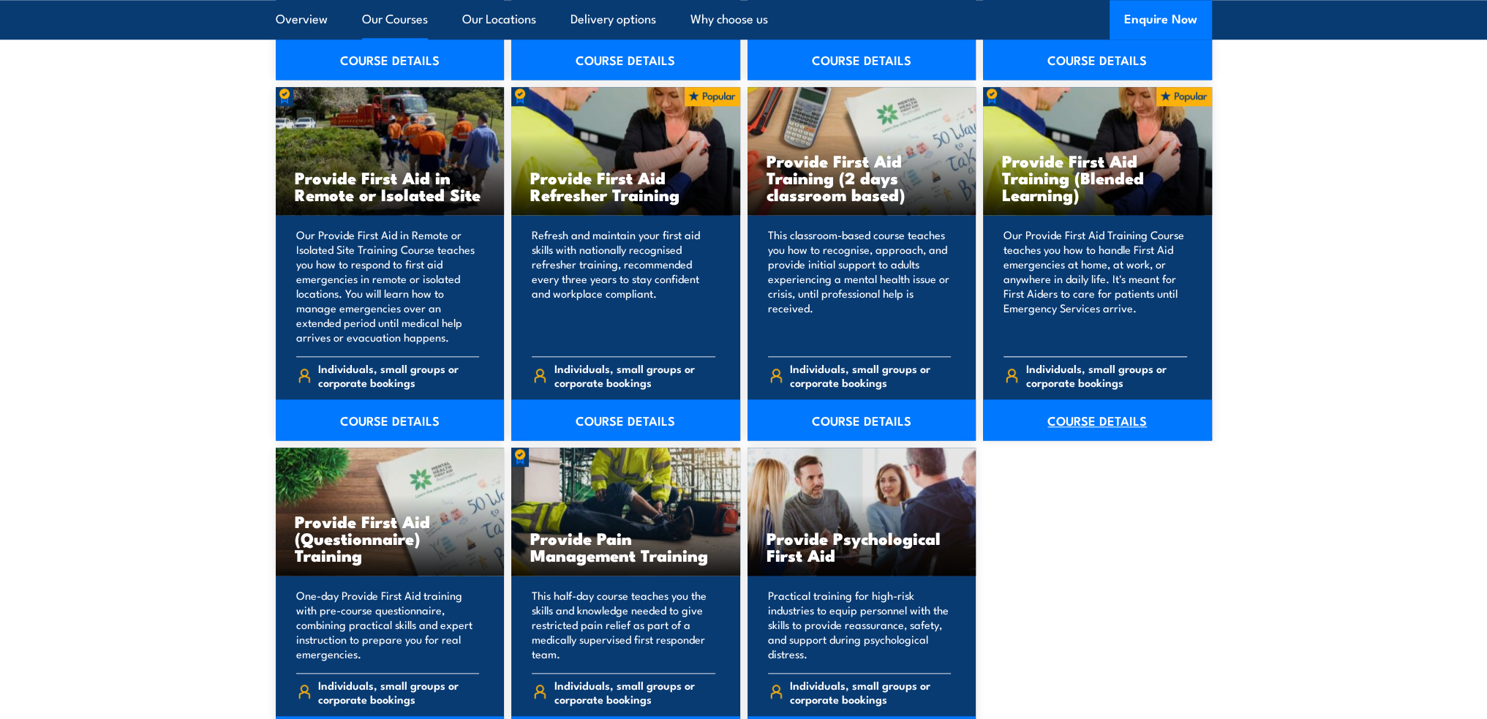
click at [1115, 410] on link "COURSE DETAILS" at bounding box center [1097, 419] width 229 height 41
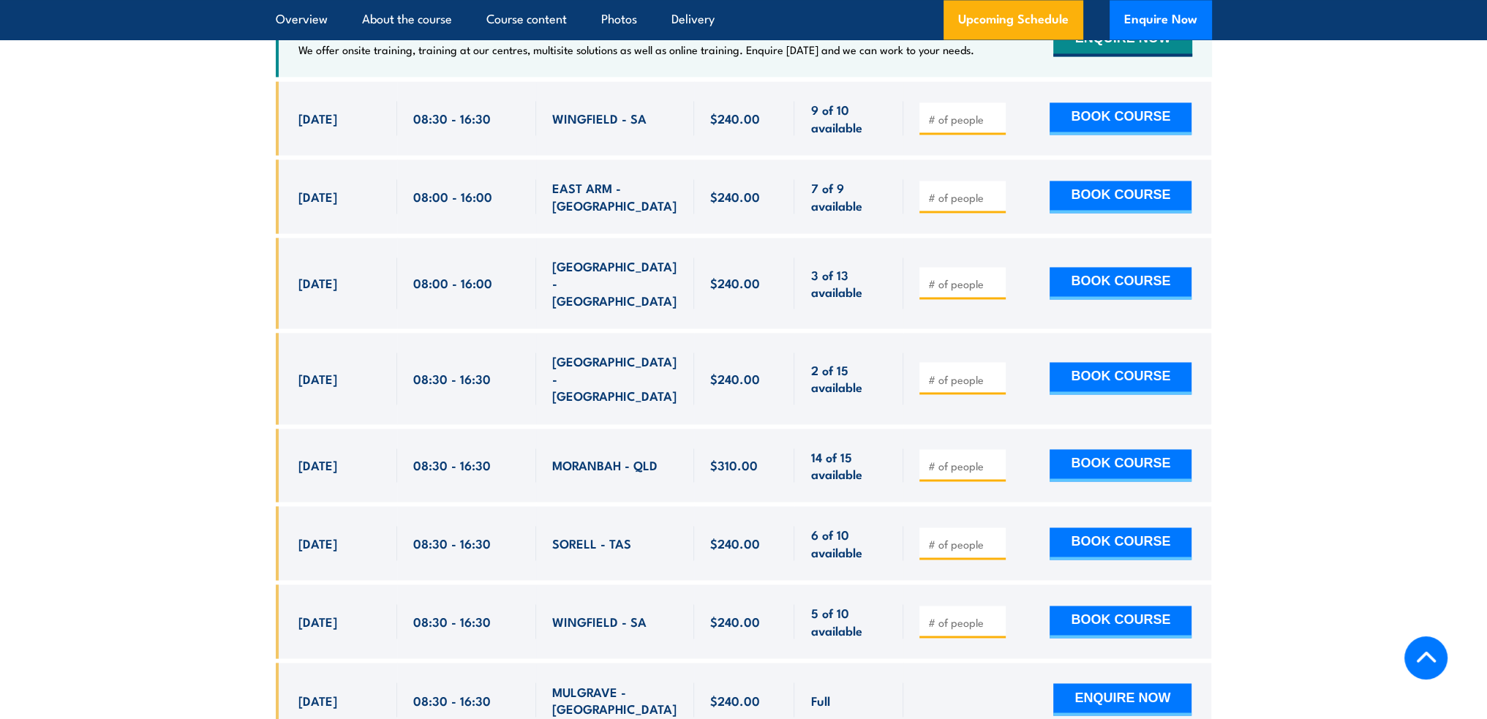
scroll to position [3145, 0]
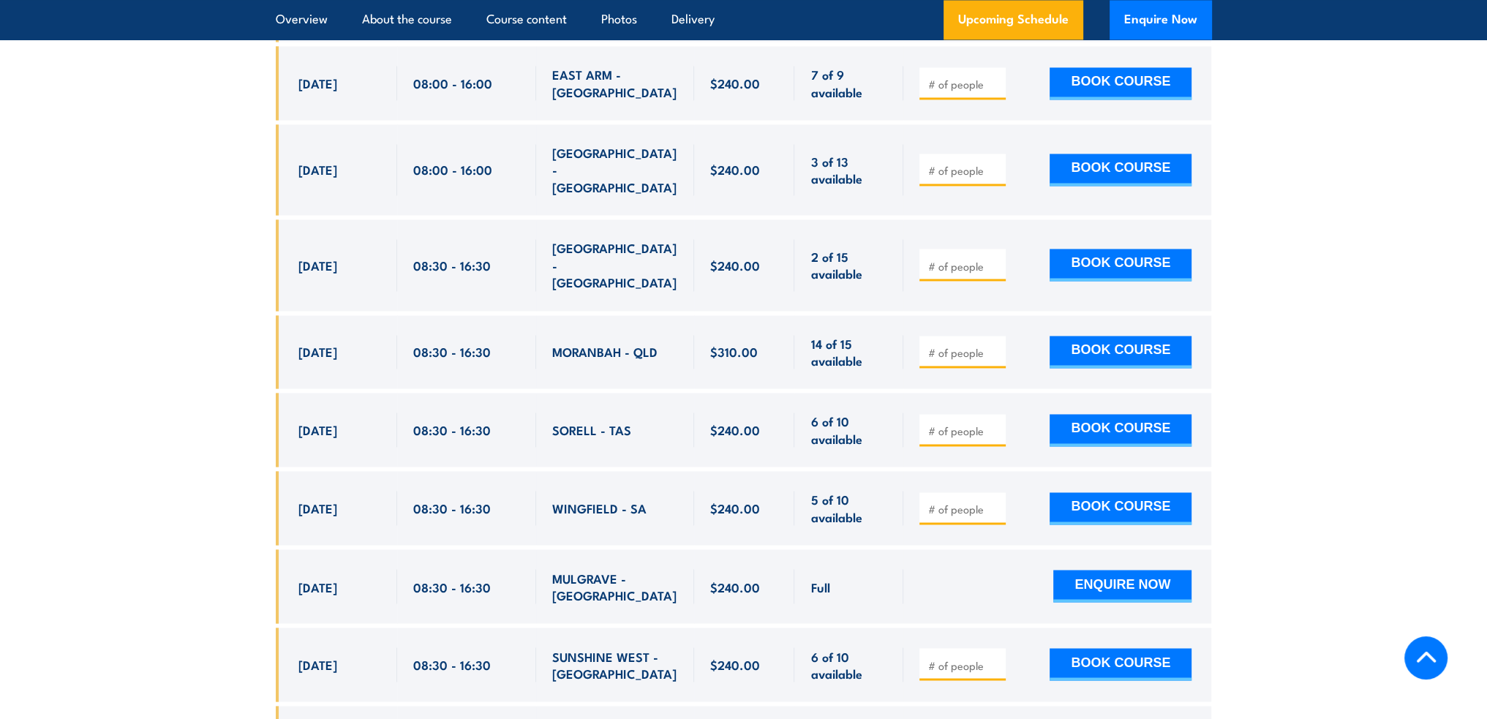
drag, startPoint x: 300, startPoint y: 328, endPoint x: 757, endPoint y: 347, distance: 457.5
click at [757, 347] on div "[DATE] 08:30 - 08:30" at bounding box center [744, 352] width 936 height 74
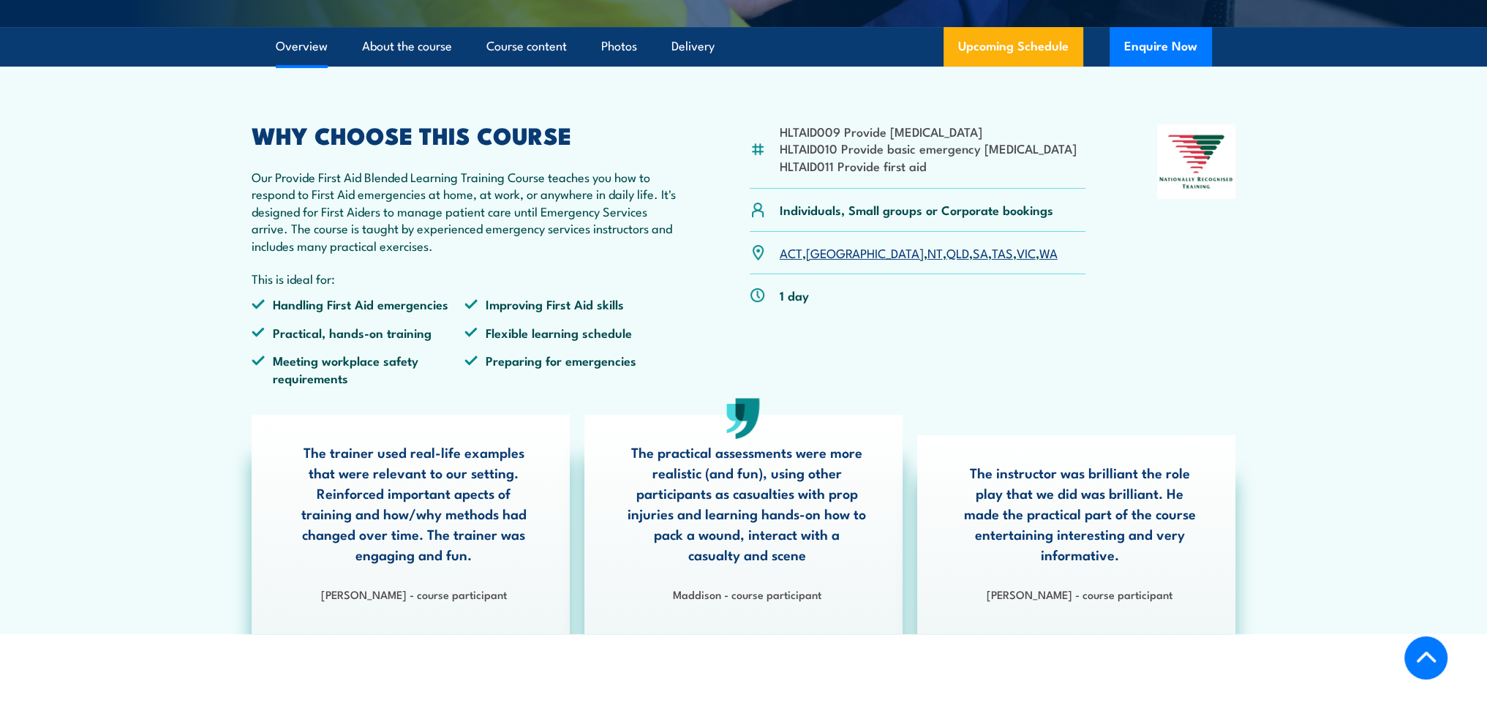
scroll to position [293, 0]
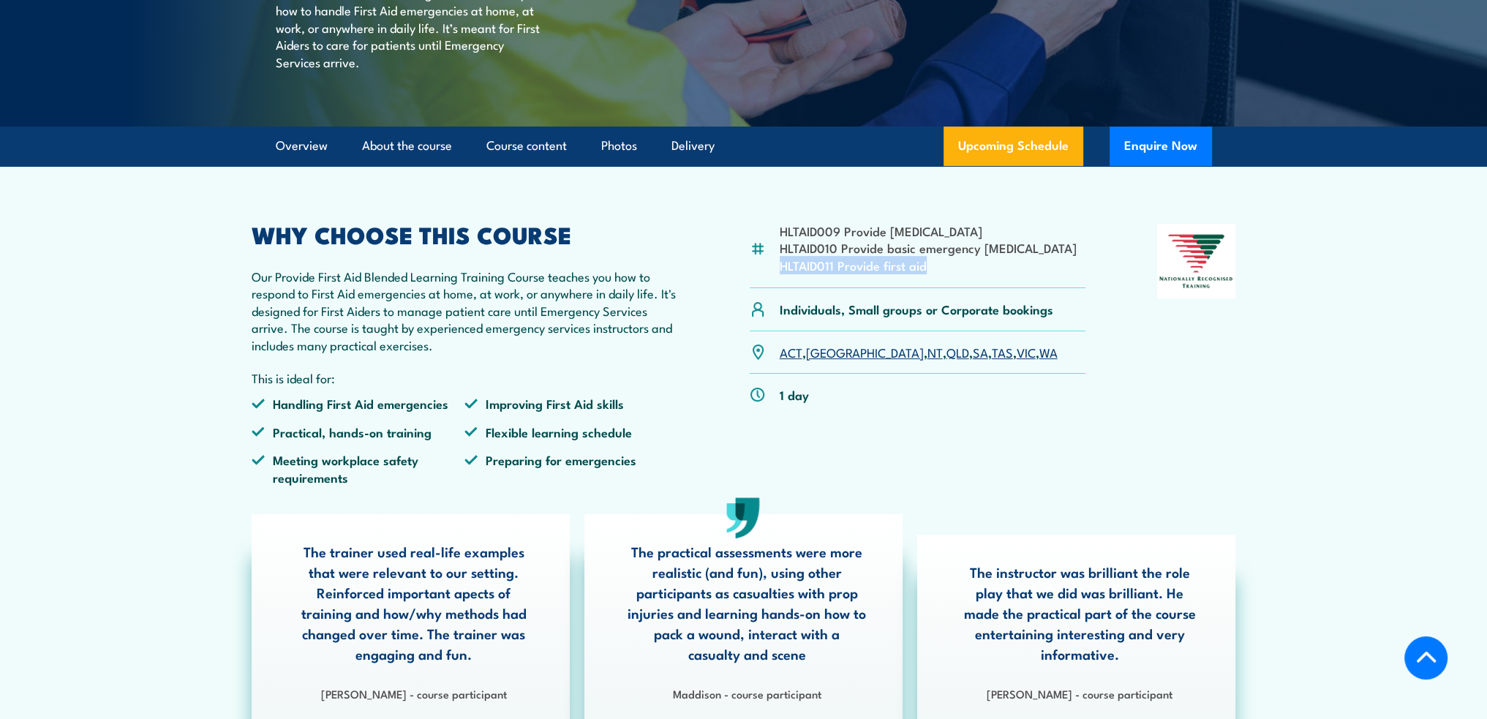
drag, startPoint x: 779, startPoint y: 298, endPoint x: 951, endPoint y: 289, distance: 172.1
click at [951, 274] on li "HLTAID011 Provide first aid" at bounding box center [928, 265] width 297 height 17
copy li "HLTAID011 Provide first aid"
